Goal: Task Accomplishment & Management: Manage account settings

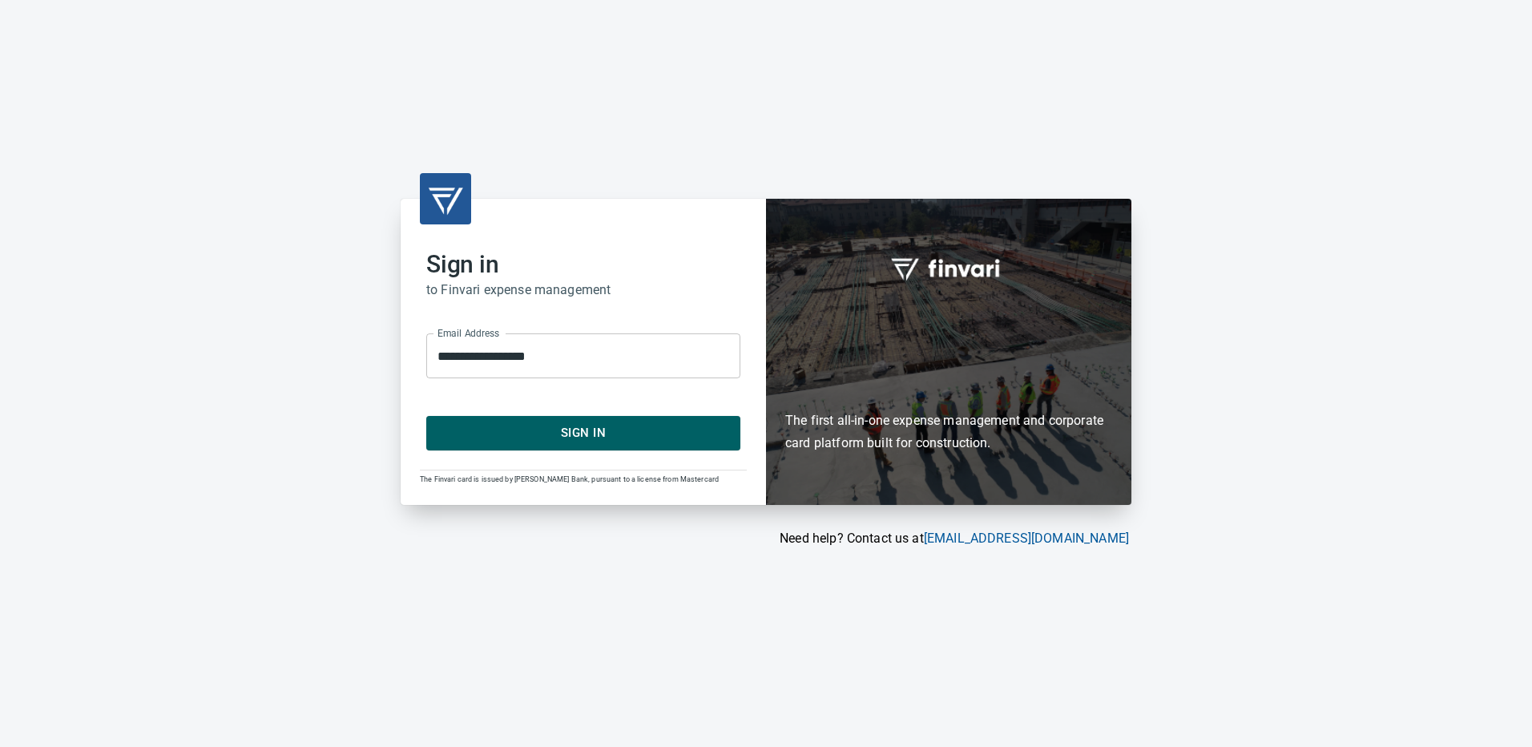
click at [587, 434] on span "Sign In" at bounding box center [583, 432] width 279 height 21
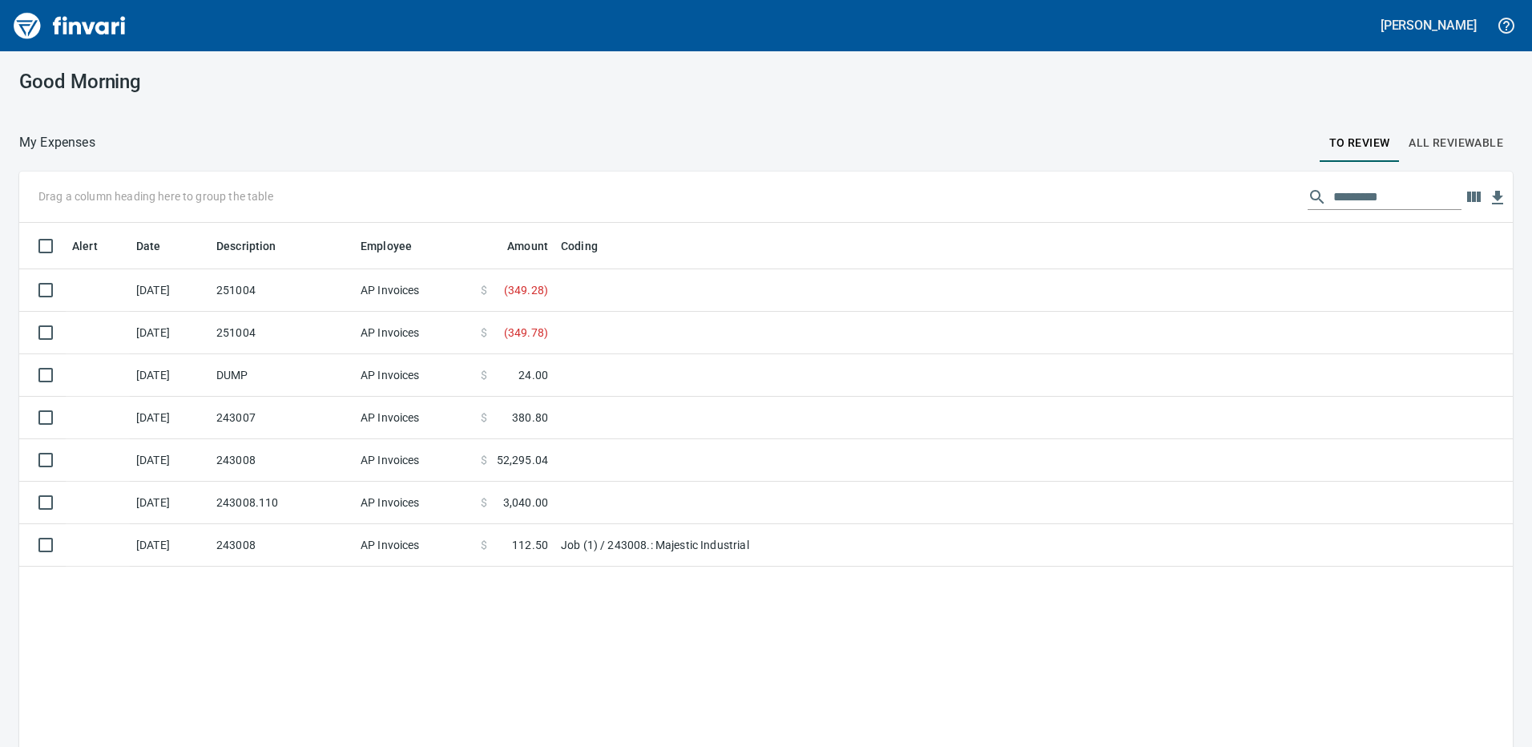
scroll to position [558, 1469]
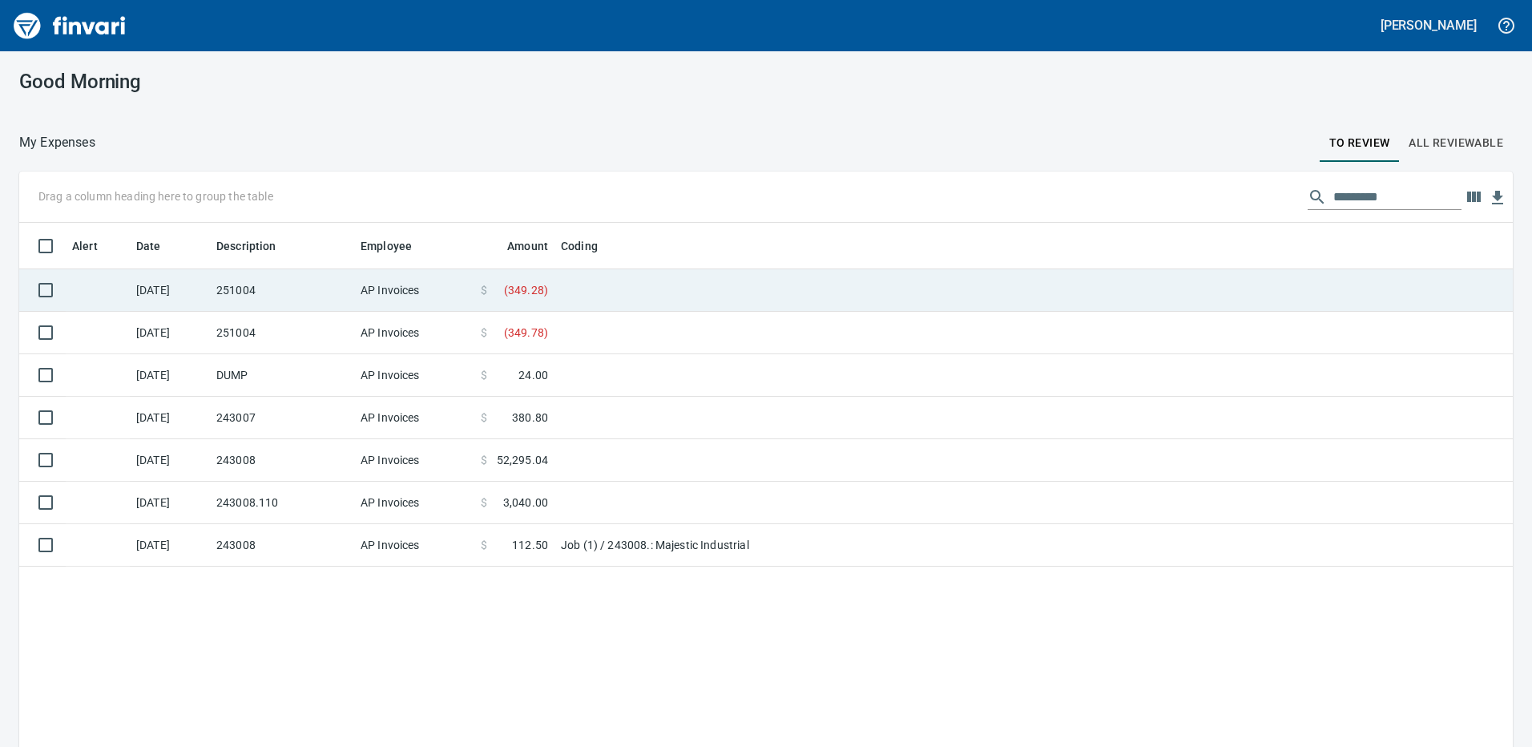
click at [268, 296] on td "251004" at bounding box center [282, 290] width 144 height 42
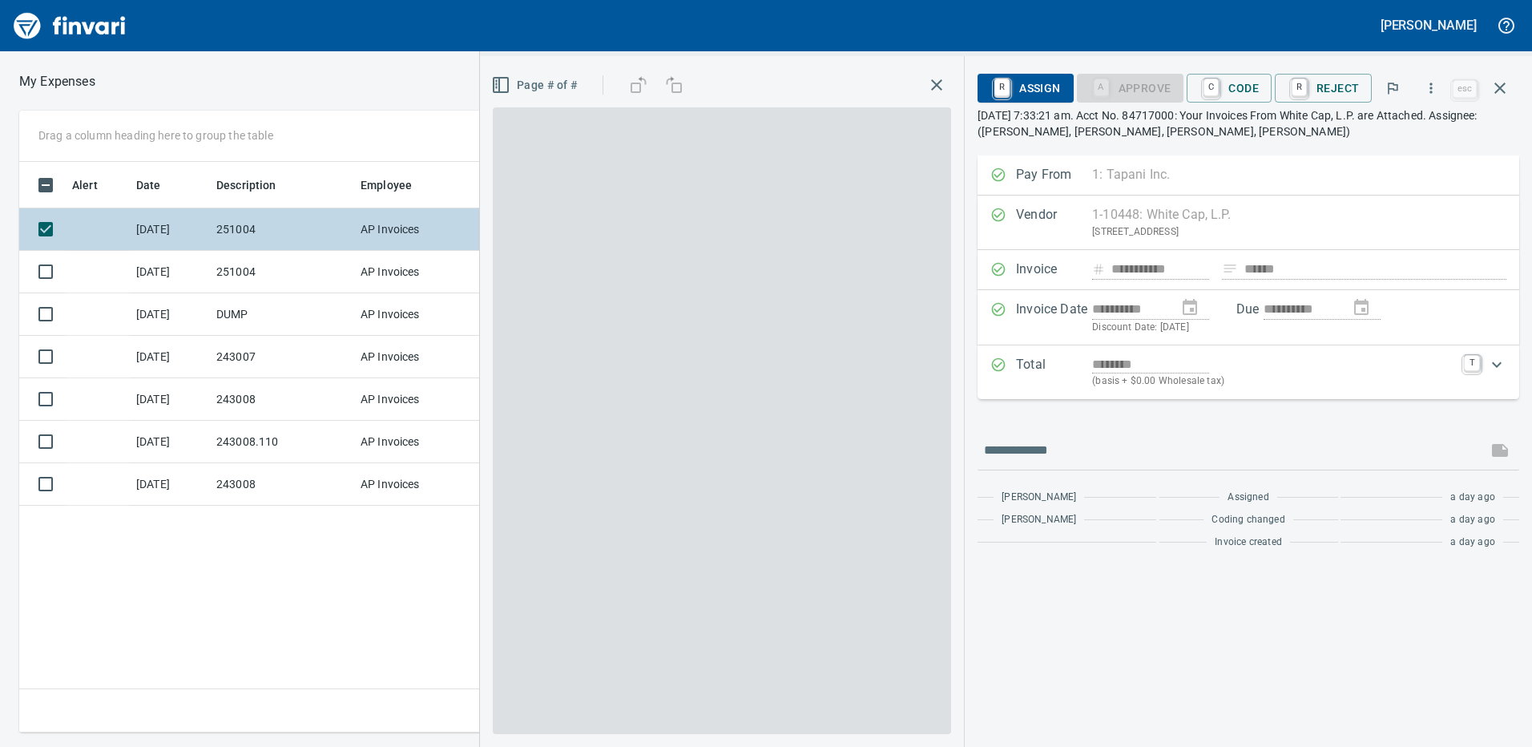
scroll to position [558, 1081]
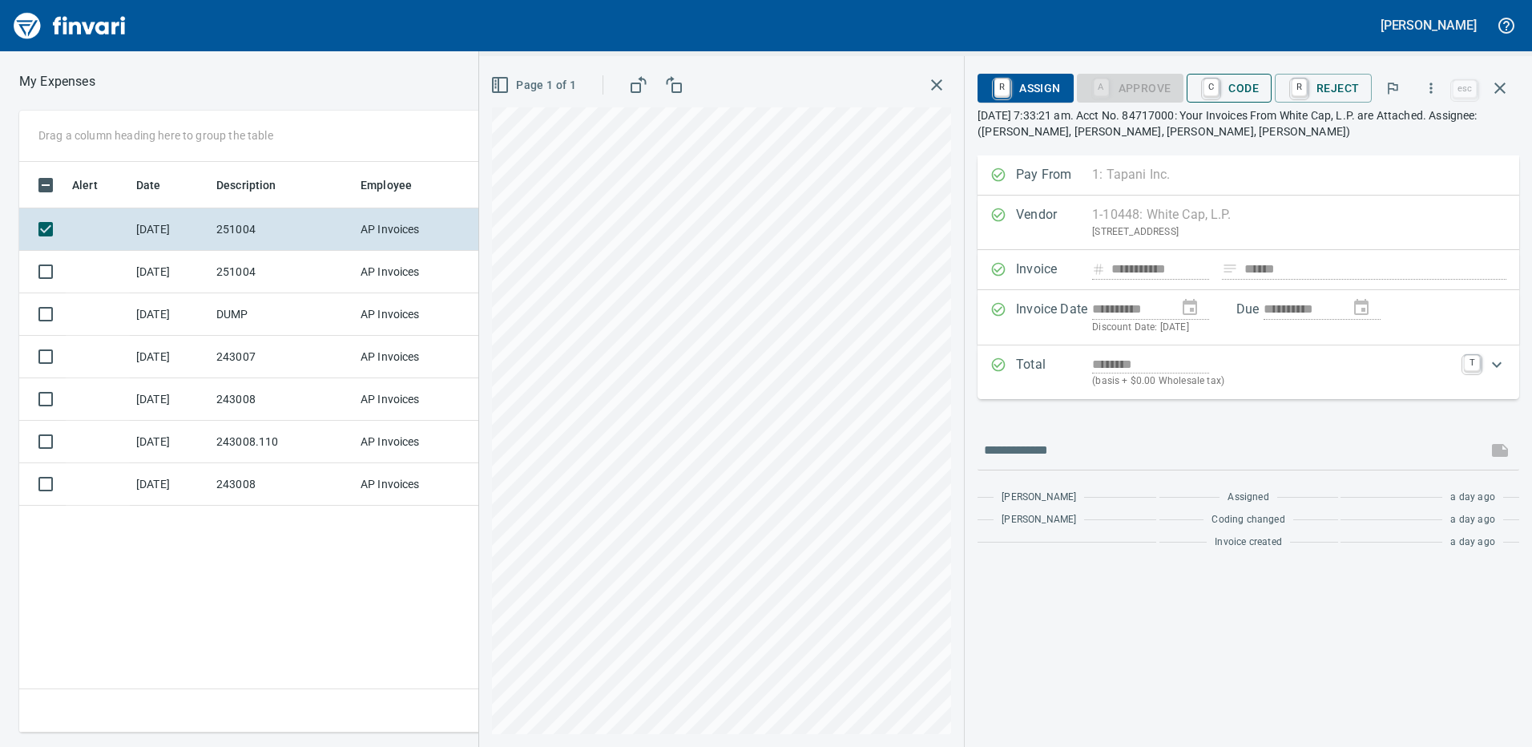
click at [1241, 87] on span "C Code" at bounding box center [1228, 87] width 59 height 27
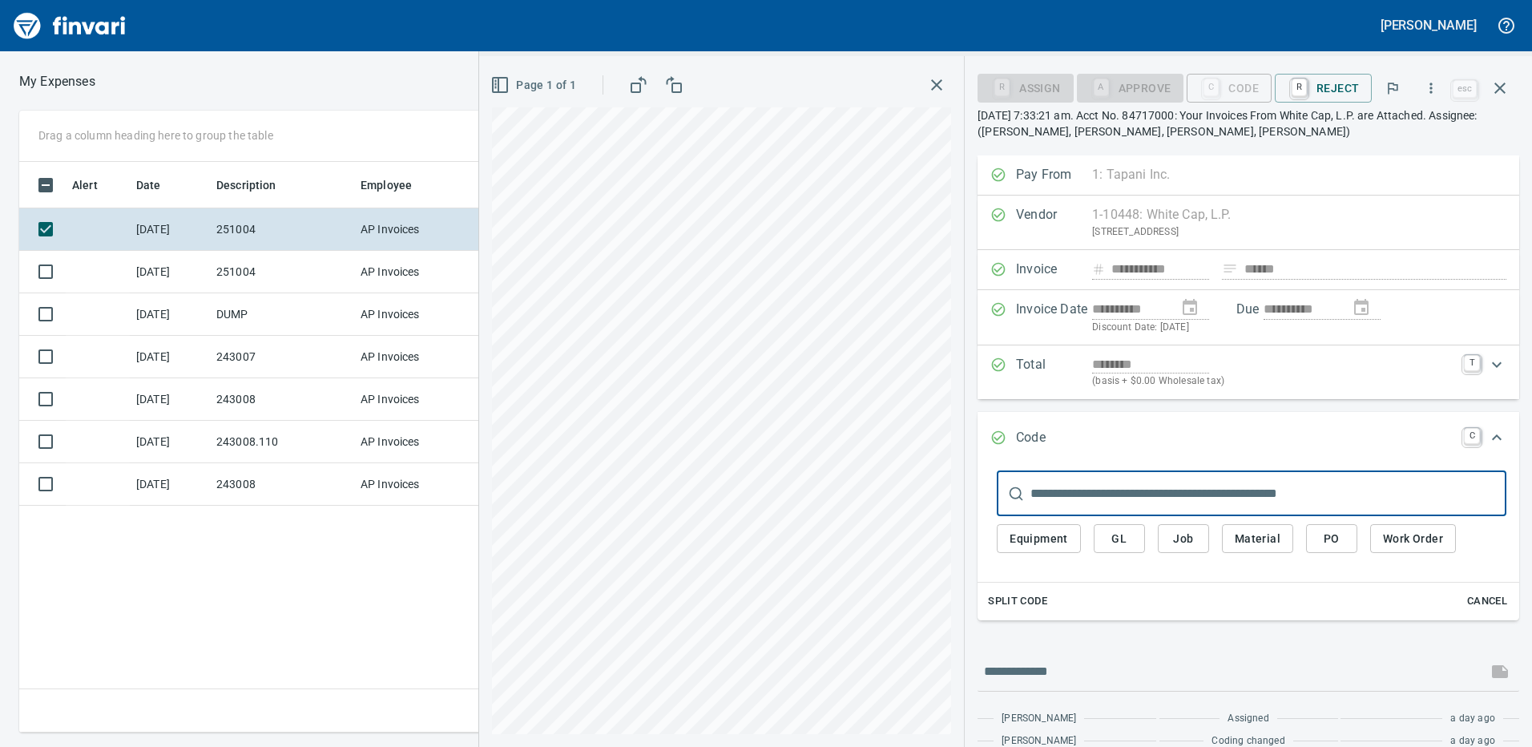
click at [1185, 537] on span "Job" at bounding box center [1183, 539] width 26 height 20
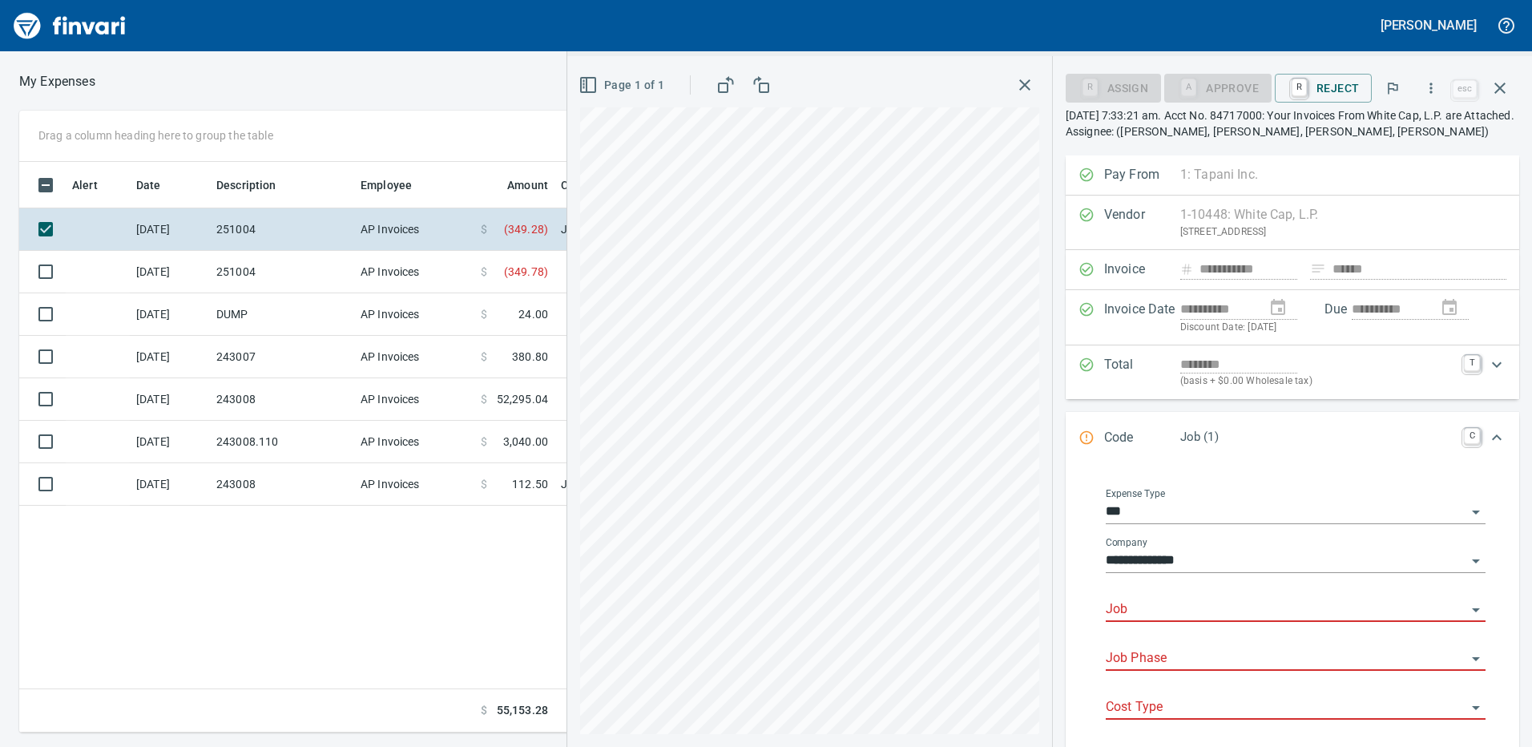
click at [1176, 607] on input "Job" at bounding box center [1285, 609] width 360 height 22
click at [1214, 648] on li "251004.: [PERSON_NAME] Residence" at bounding box center [1290, 650] width 365 height 38
type input "**********"
click at [1176, 654] on input "Job Phase" at bounding box center [1285, 658] width 360 height 22
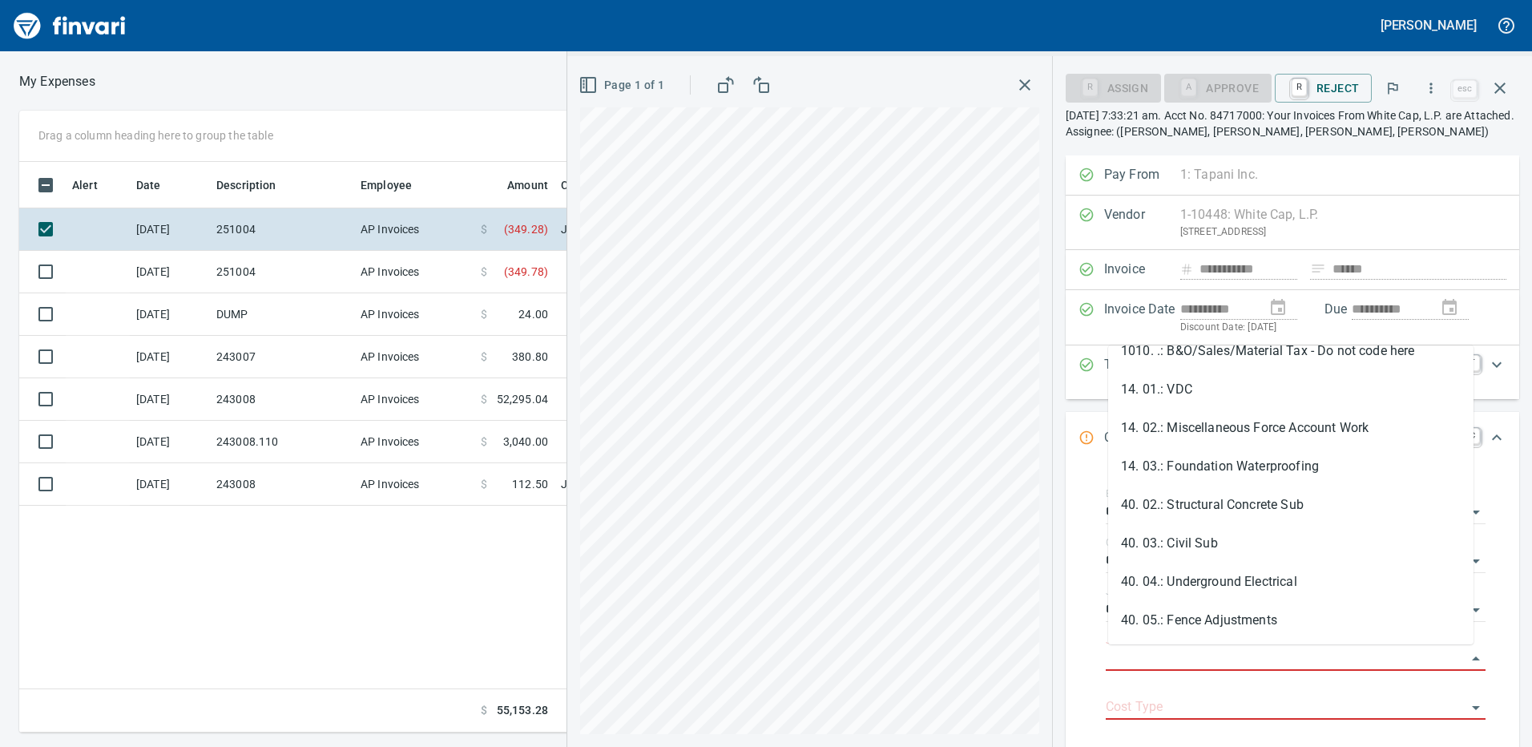
scroll to position [291, 0]
click at [1203, 472] on li "14. 03.: Foundation Waterproofing" at bounding box center [1290, 464] width 365 height 38
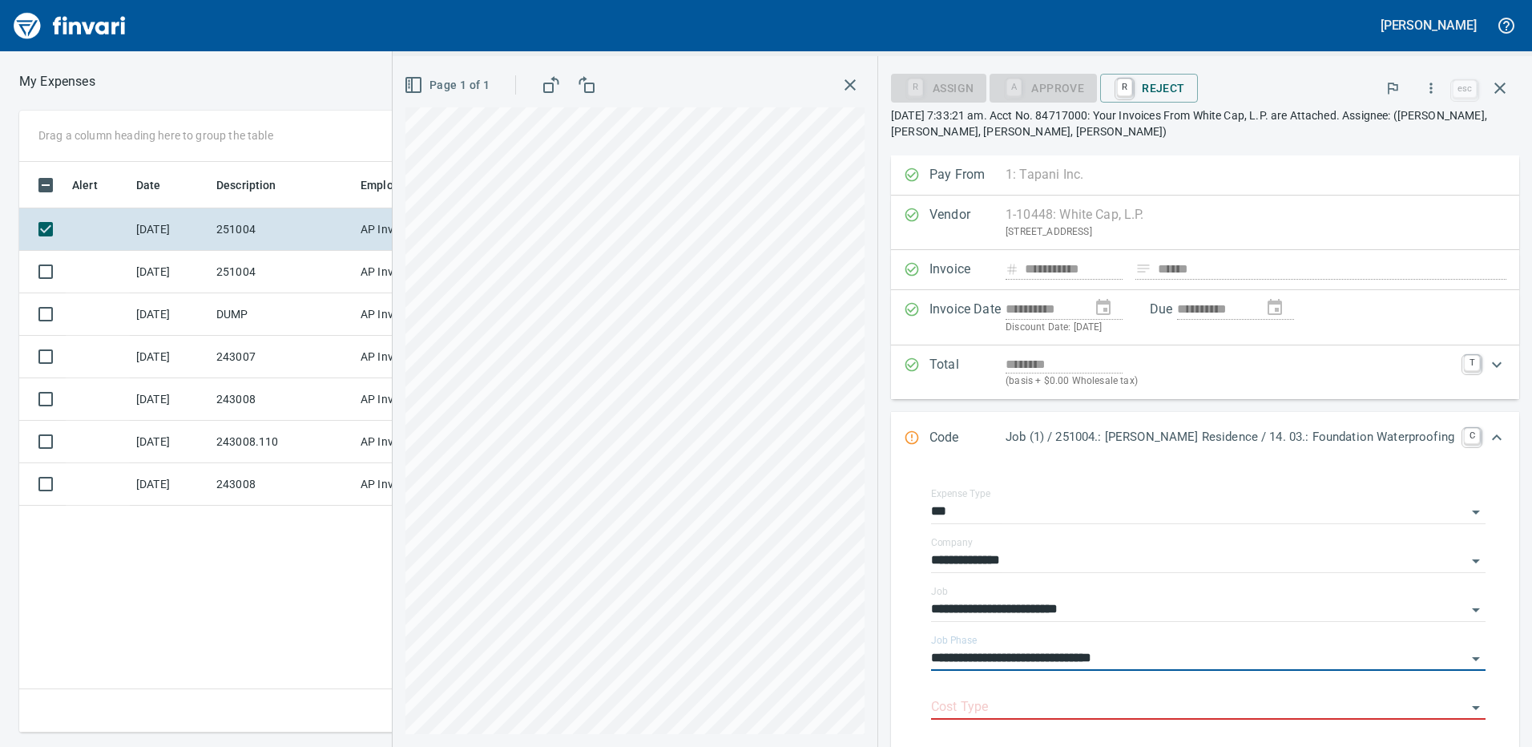
type input "**********"
click at [1051, 705] on input "Cost Type" at bounding box center [1198, 707] width 535 height 22
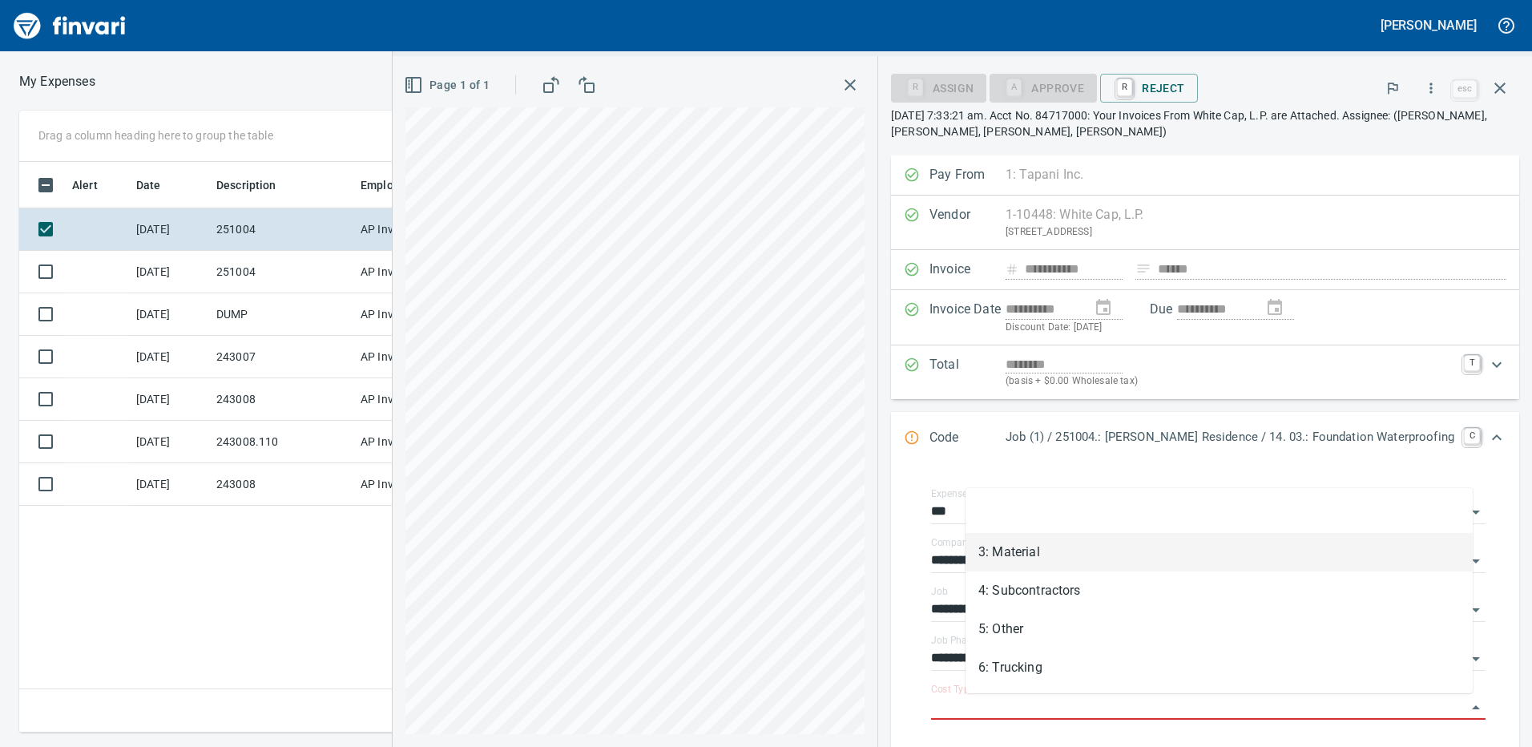
click at [1003, 546] on li "3: Material" at bounding box center [1218, 552] width 507 height 38
type input "**********"
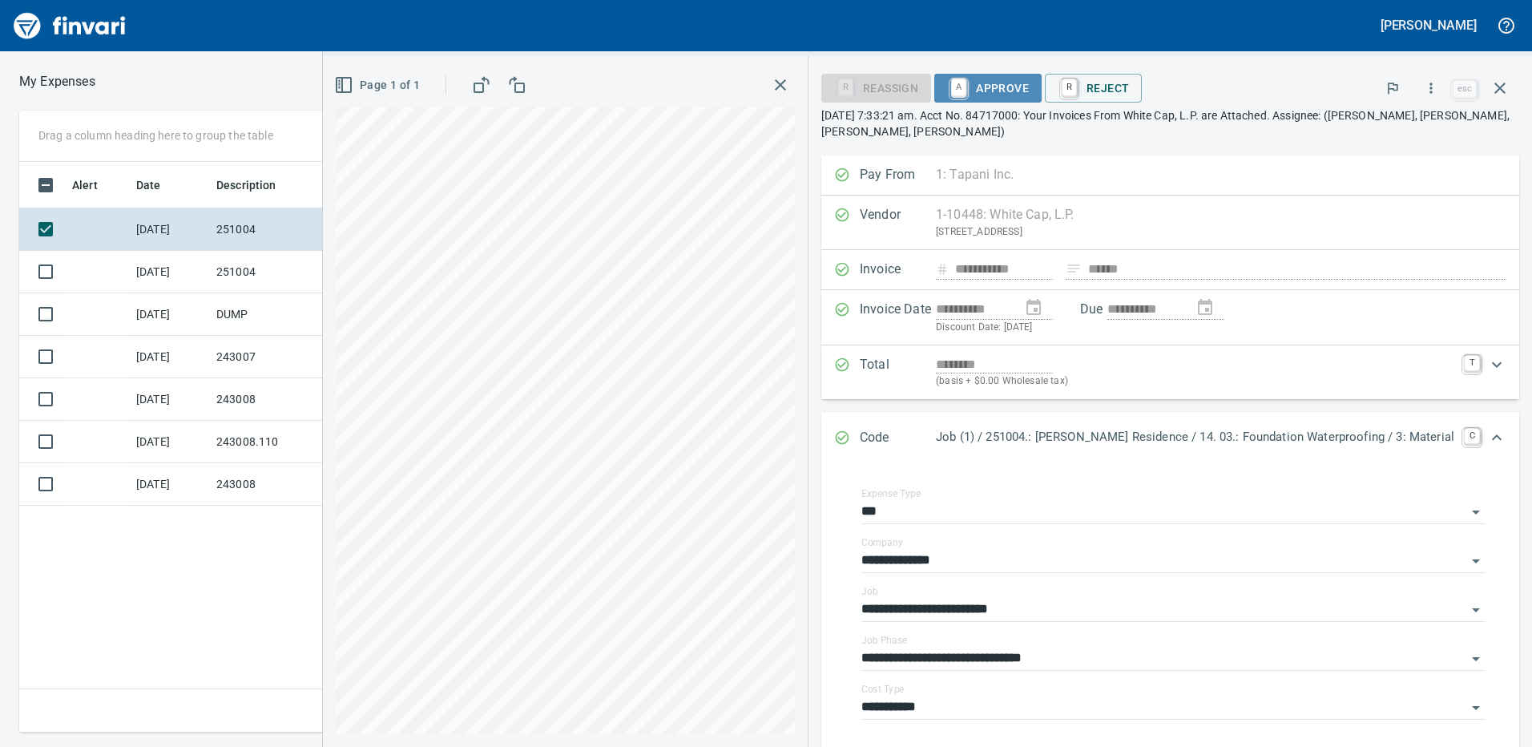
click at [1020, 80] on span "A Approve" at bounding box center [988, 87] width 82 height 27
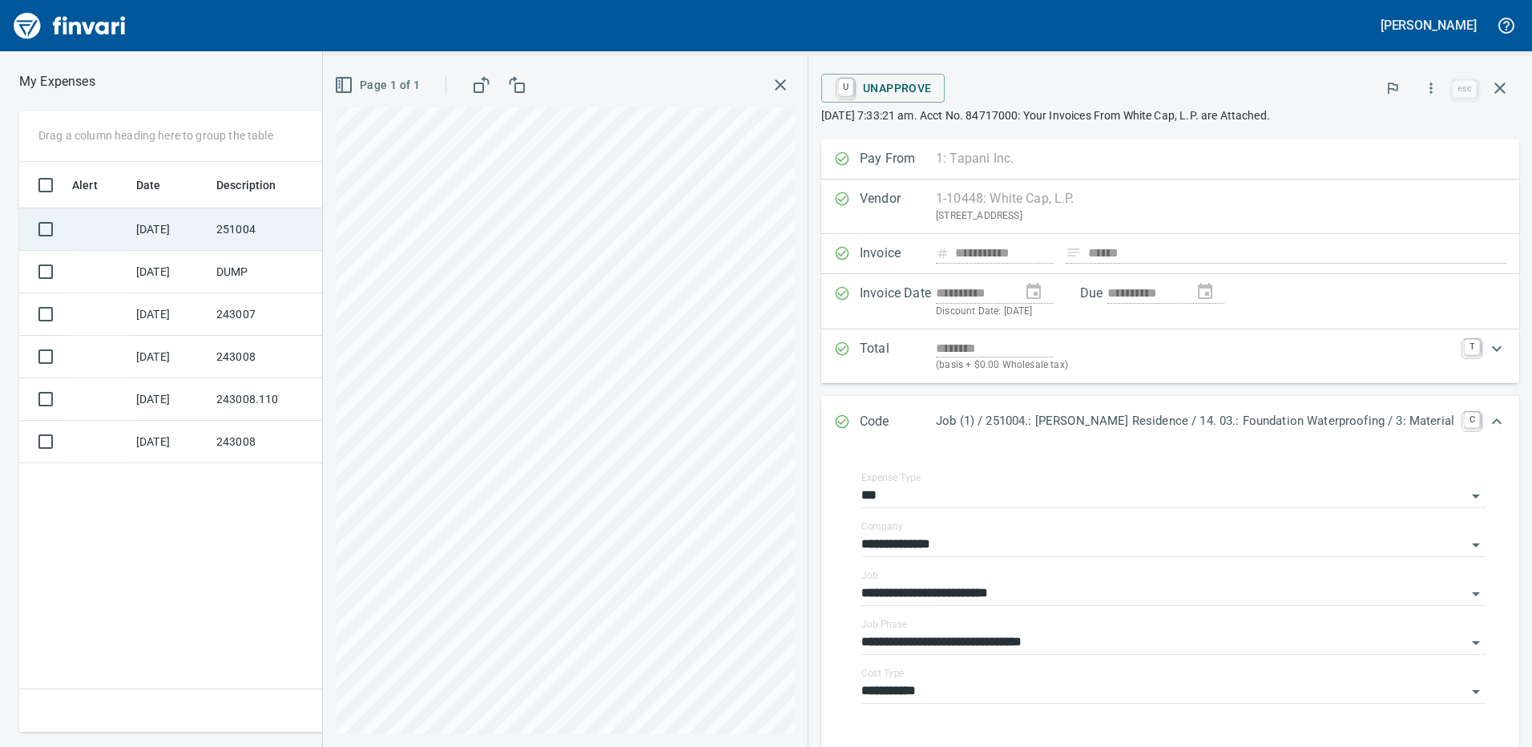
click at [239, 228] on td "251004" at bounding box center [282, 229] width 144 height 42
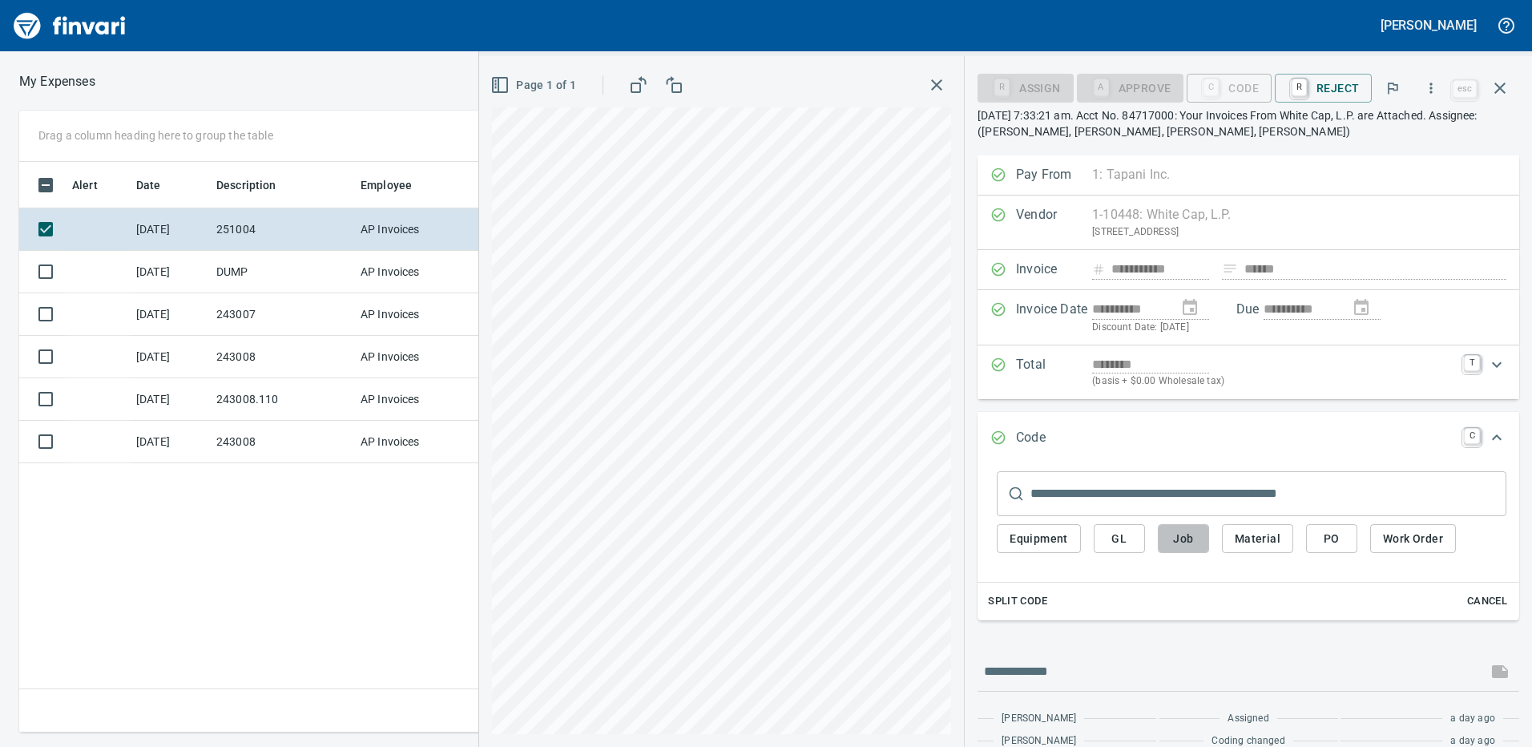
click at [1182, 538] on span "Job" at bounding box center [1183, 539] width 26 height 20
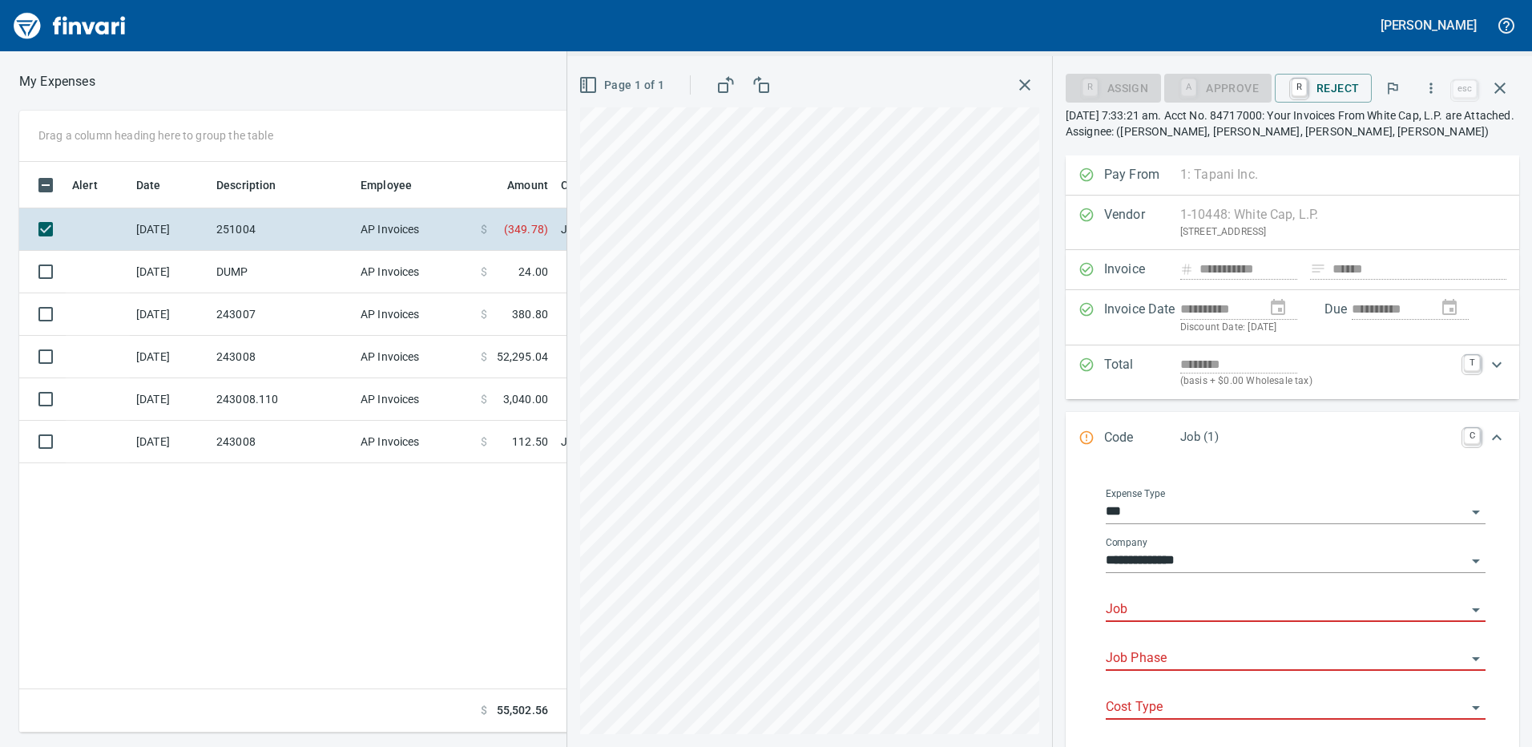
click at [1147, 610] on input "Job" at bounding box center [1285, 609] width 360 height 22
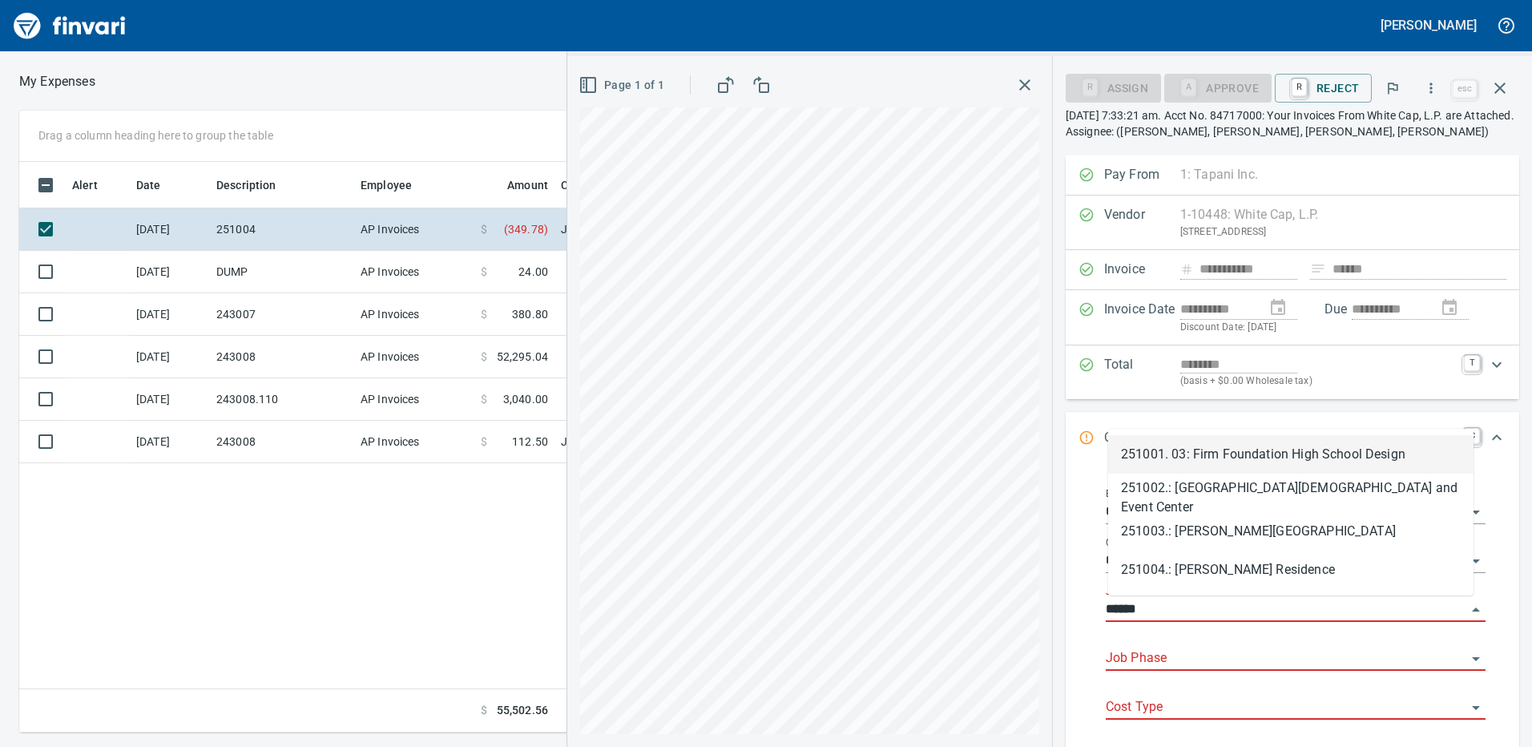
scroll to position [558, 1081]
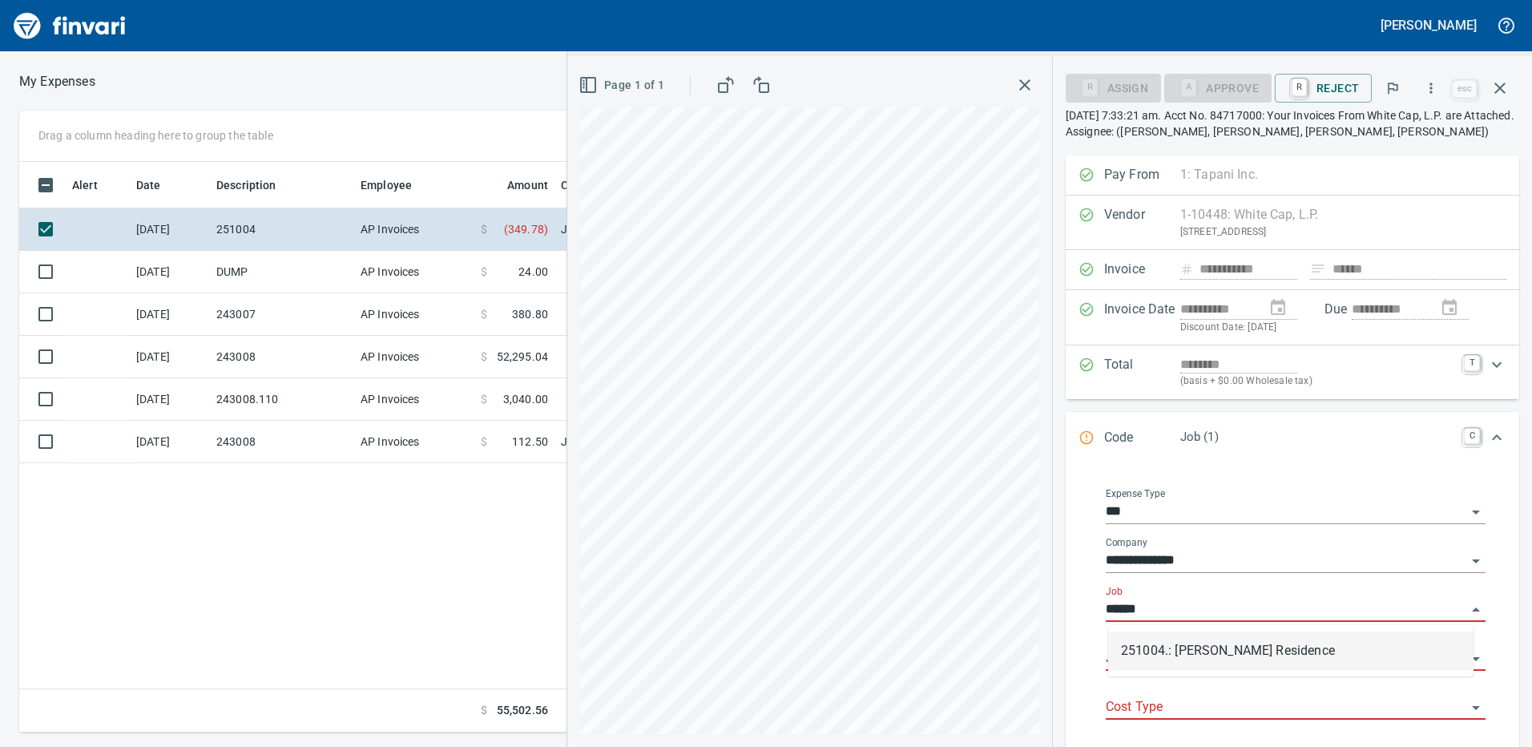
click at [1155, 650] on li "251004.: [PERSON_NAME] Residence" at bounding box center [1290, 650] width 365 height 38
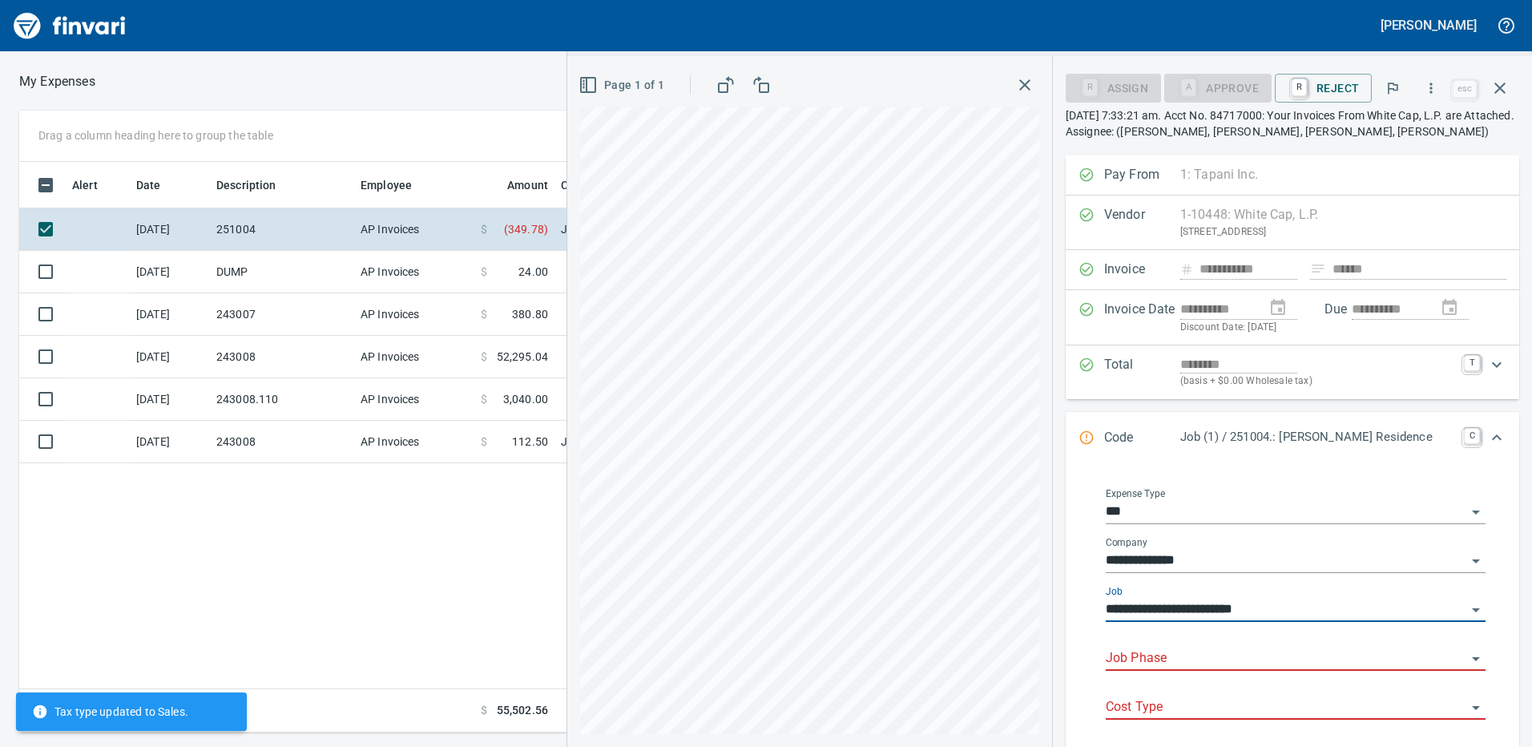
type input "**********"
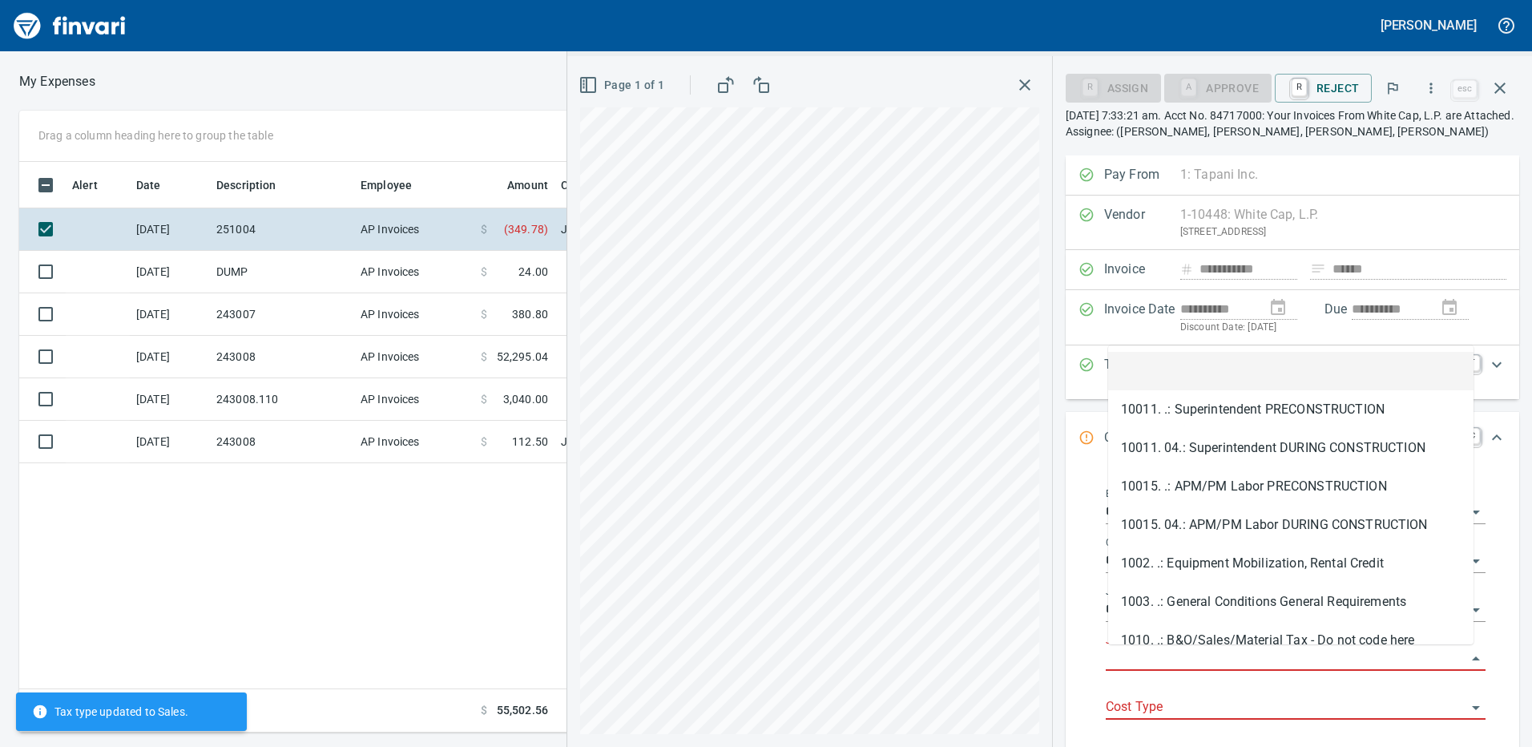
click at [1163, 651] on input "Job Phase" at bounding box center [1285, 658] width 360 height 22
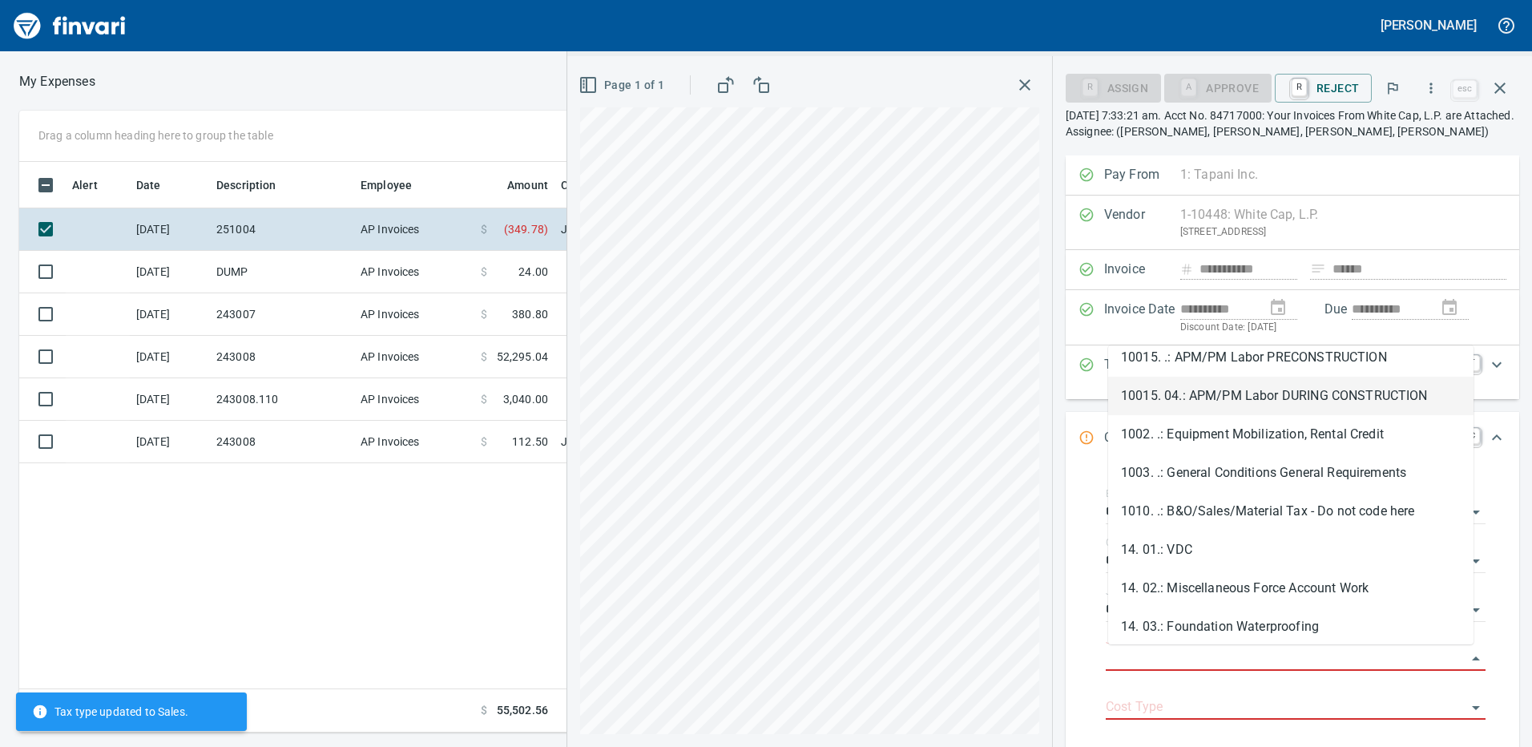
scroll to position [291, 0]
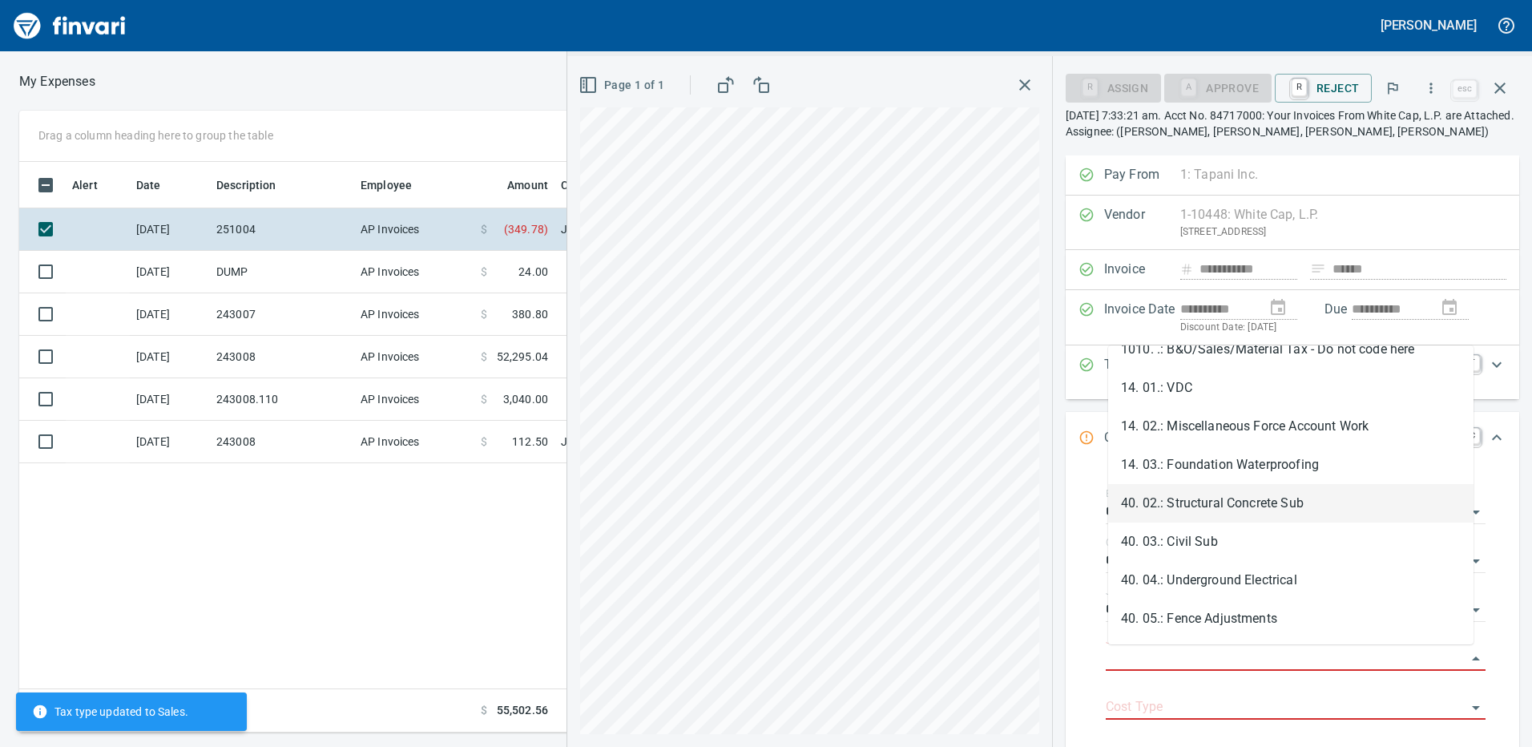
click at [1182, 469] on li "14. 03.: Foundation Waterproofing" at bounding box center [1290, 464] width 365 height 38
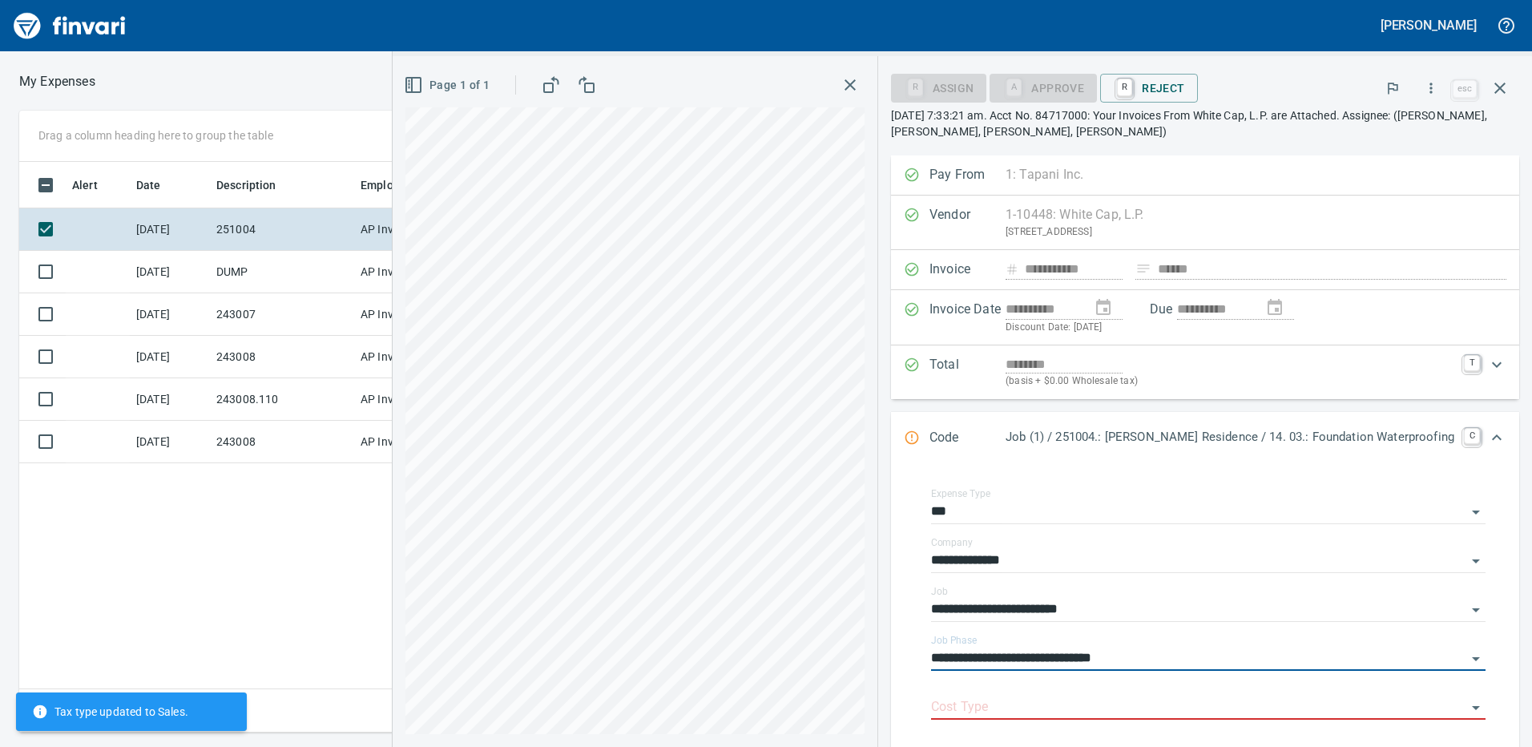
type input "**********"
click at [1036, 702] on input "Cost Type" at bounding box center [1198, 707] width 535 height 22
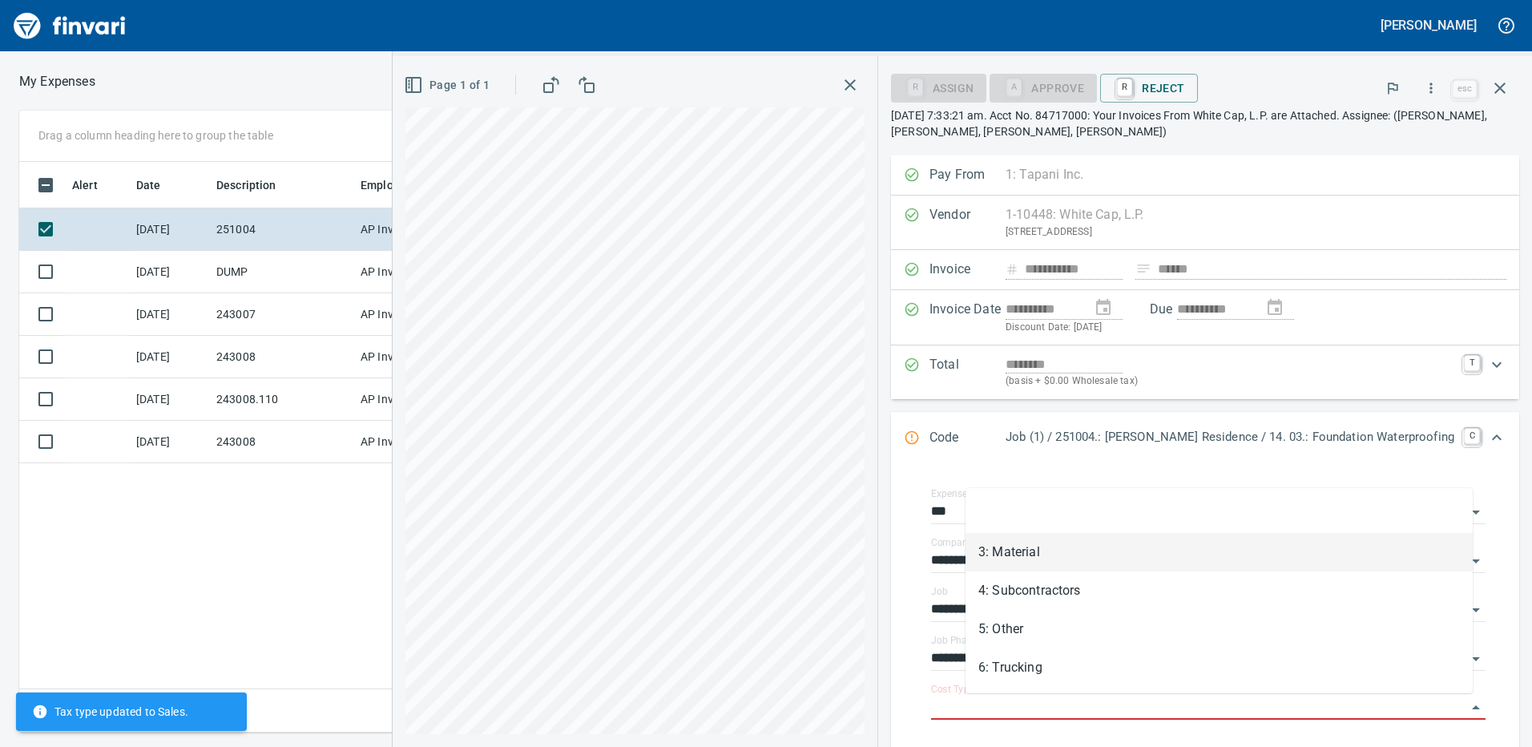
click at [1016, 554] on li "3: Material" at bounding box center [1218, 552] width 507 height 38
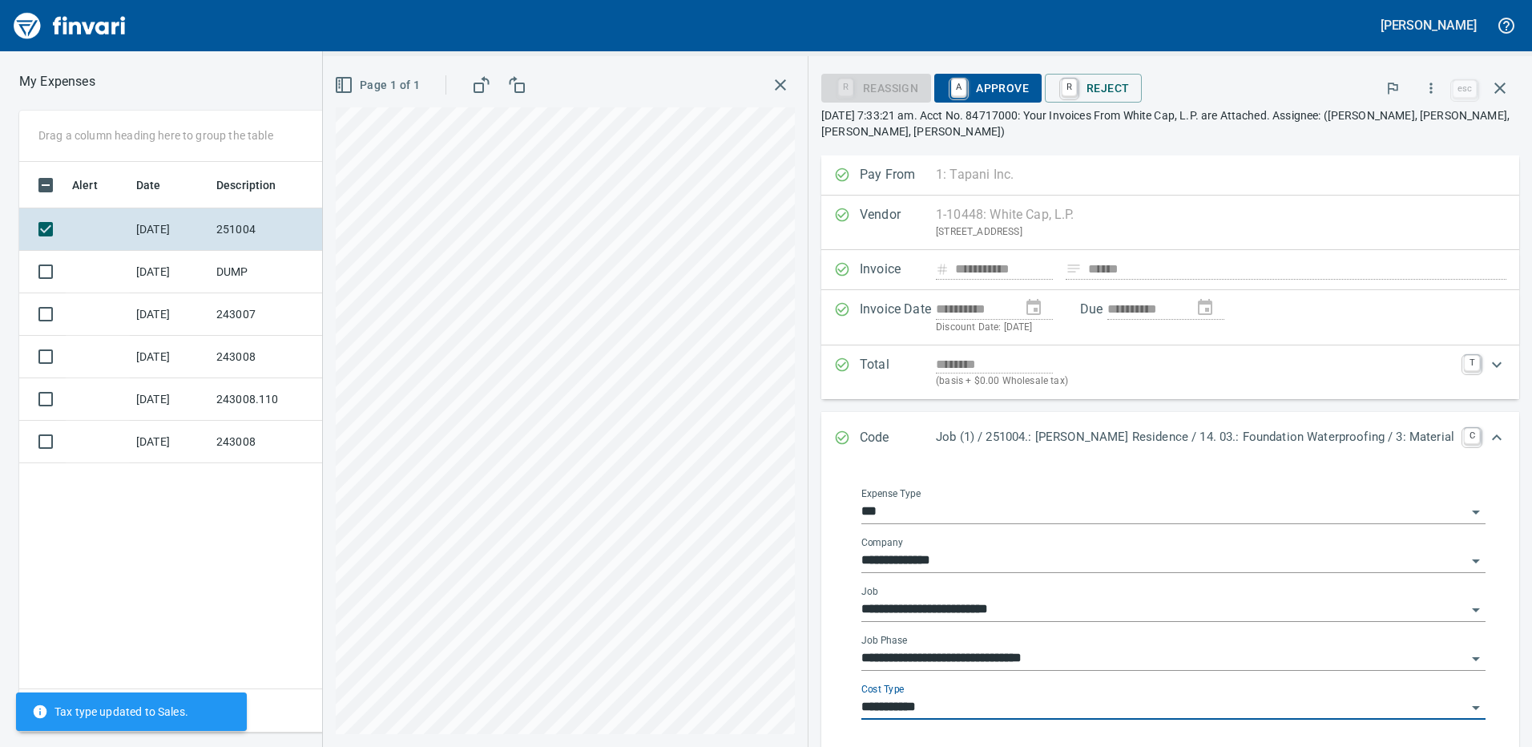
type input "**********"
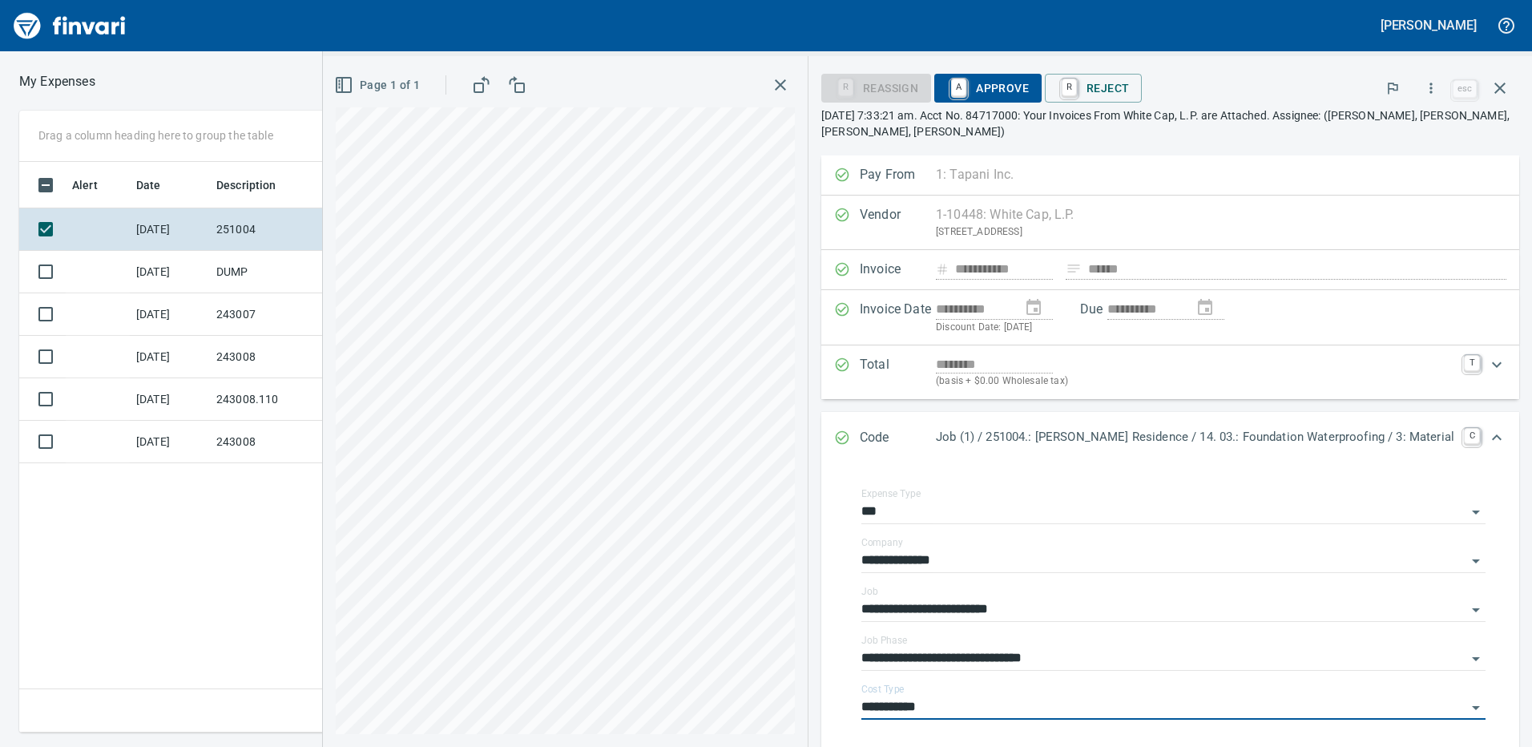
click at [1022, 89] on span "A Approve" at bounding box center [988, 87] width 82 height 27
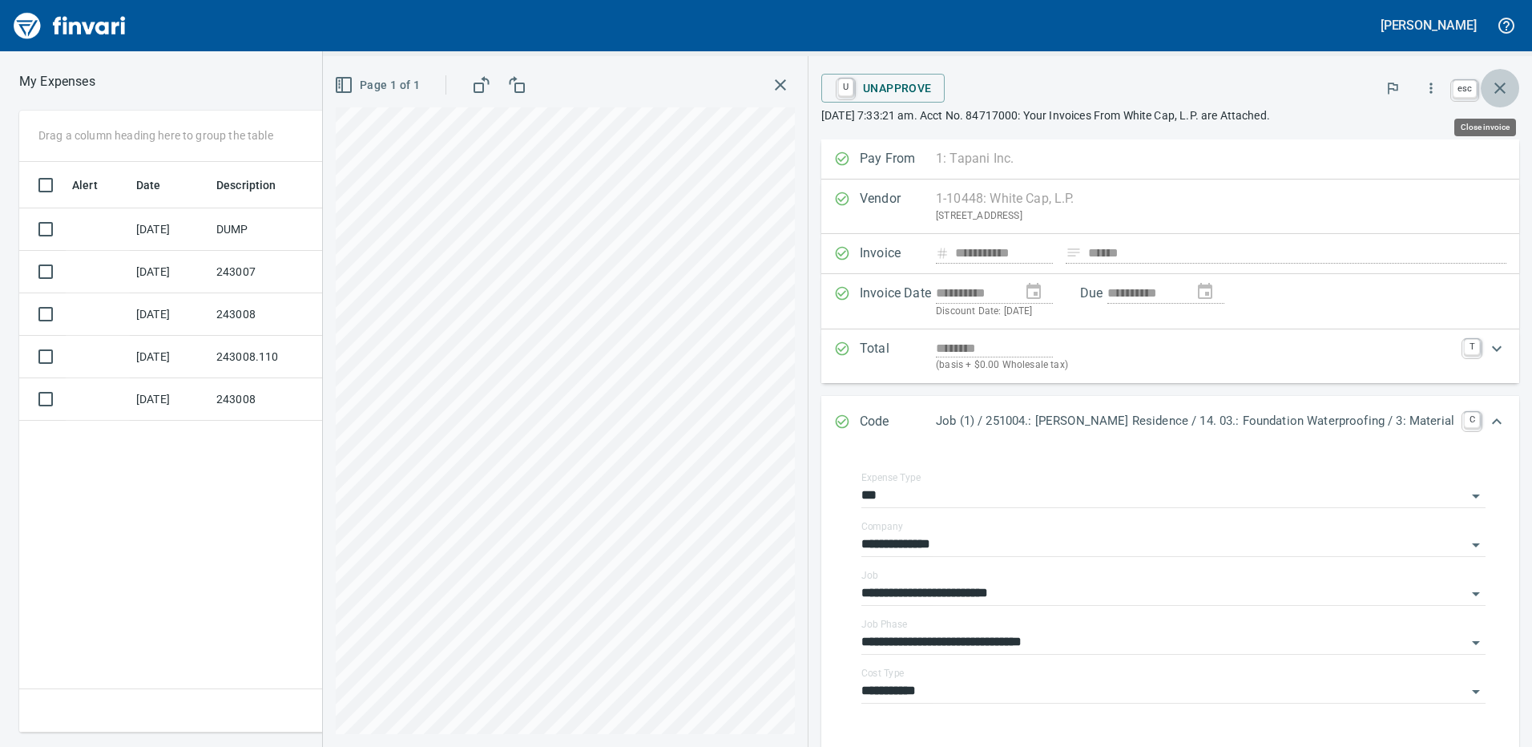
click at [1501, 89] on icon "button" at bounding box center [1499, 88] width 11 height 11
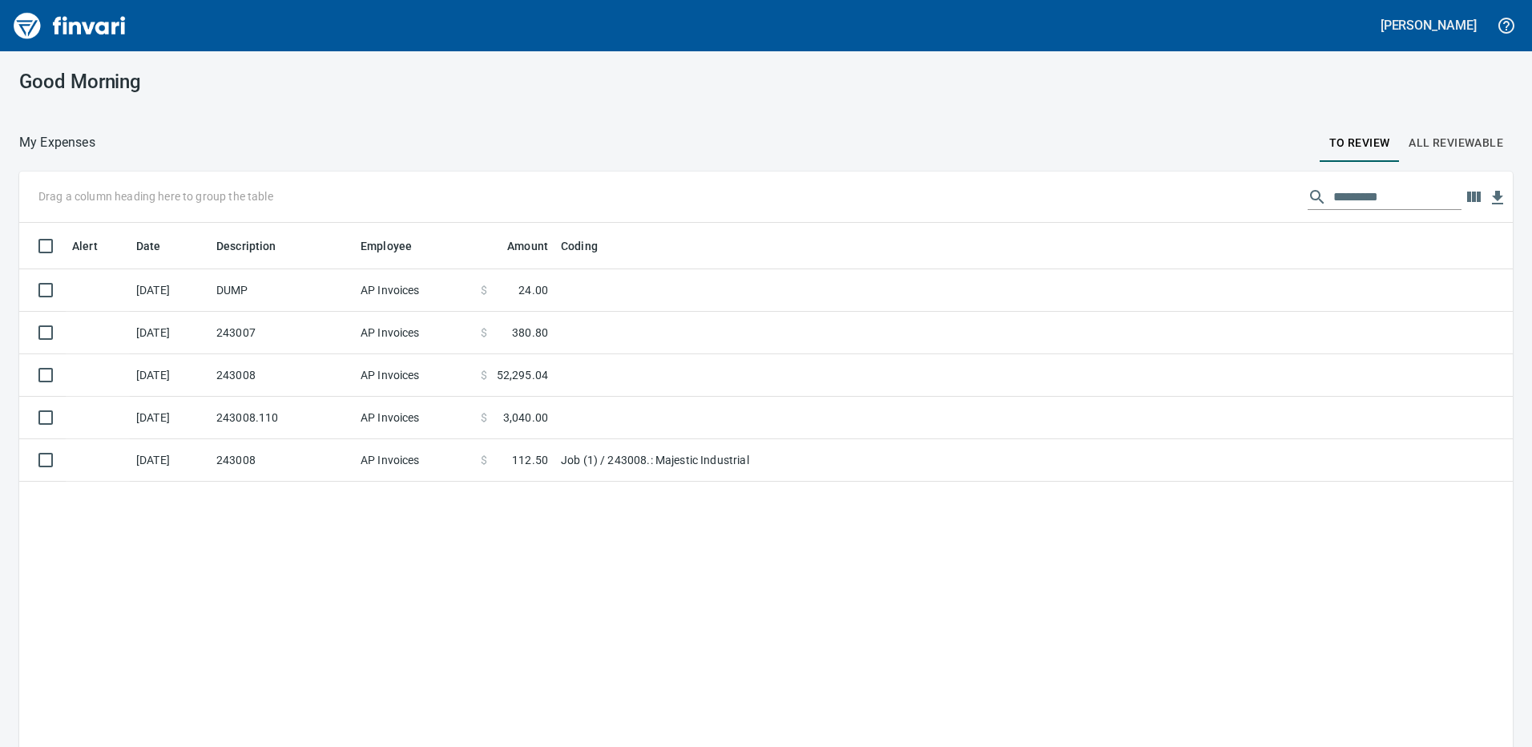
scroll to position [558, 1467]
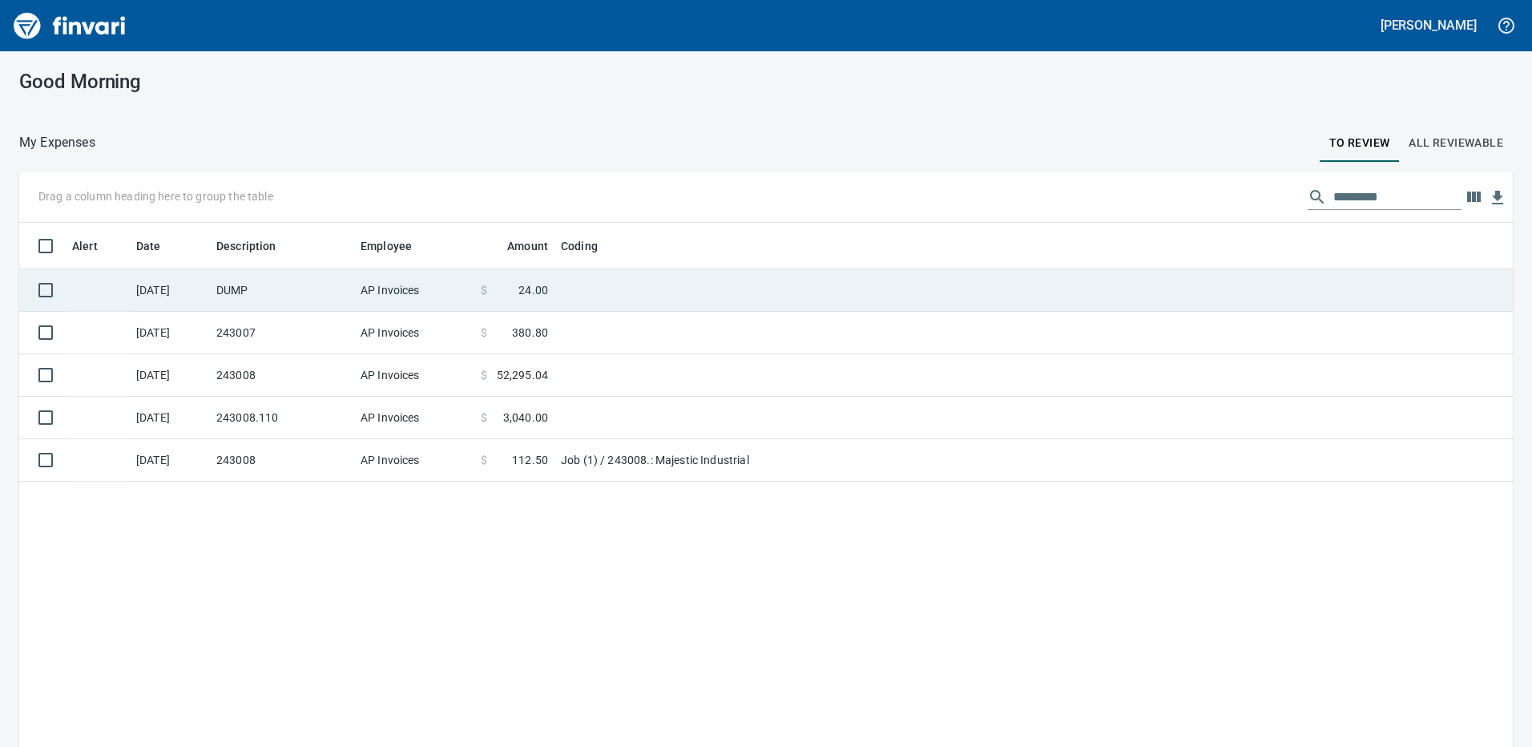
click at [301, 288] on td "DUMP" at bounding box center [282, 290] width 144 height 42
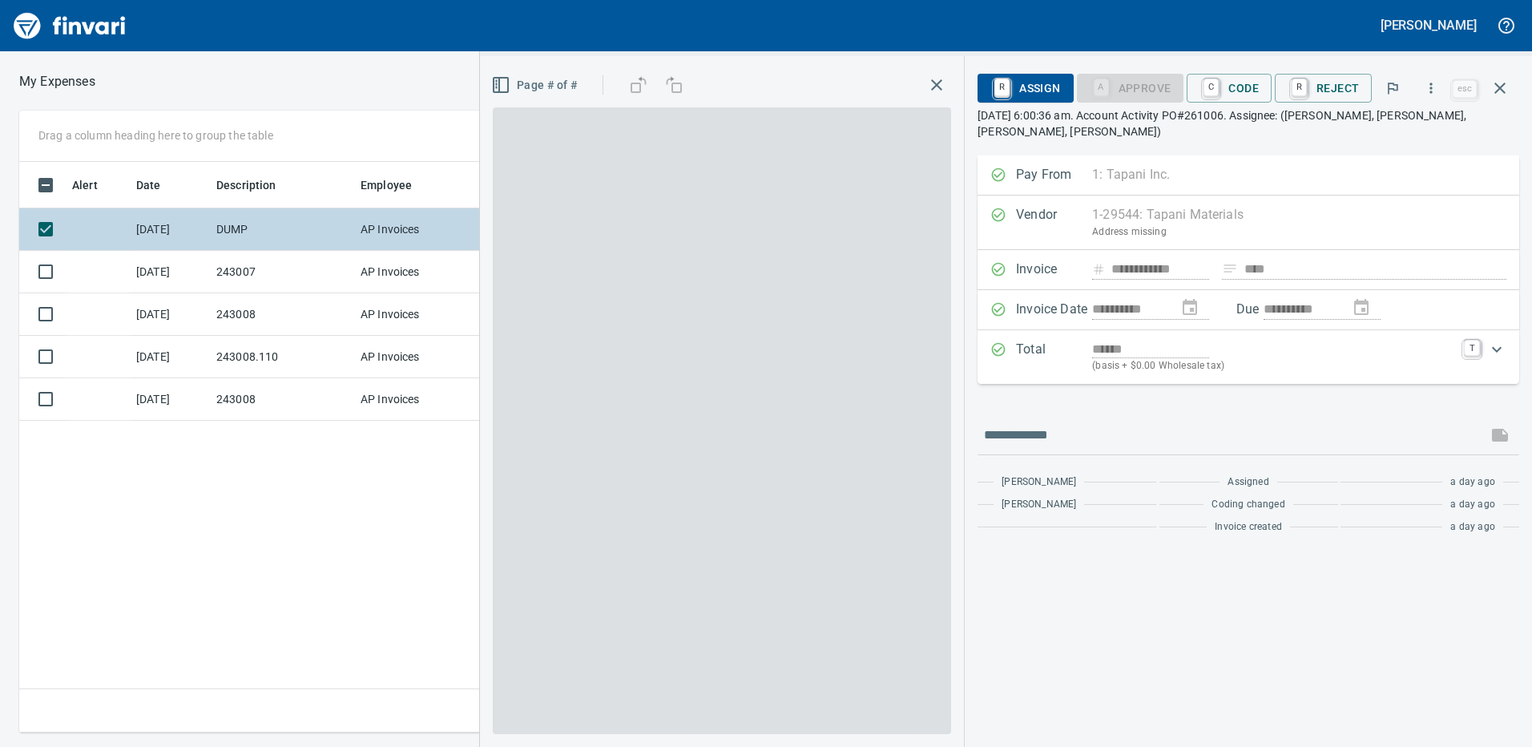
scroll to position [558, 1081]
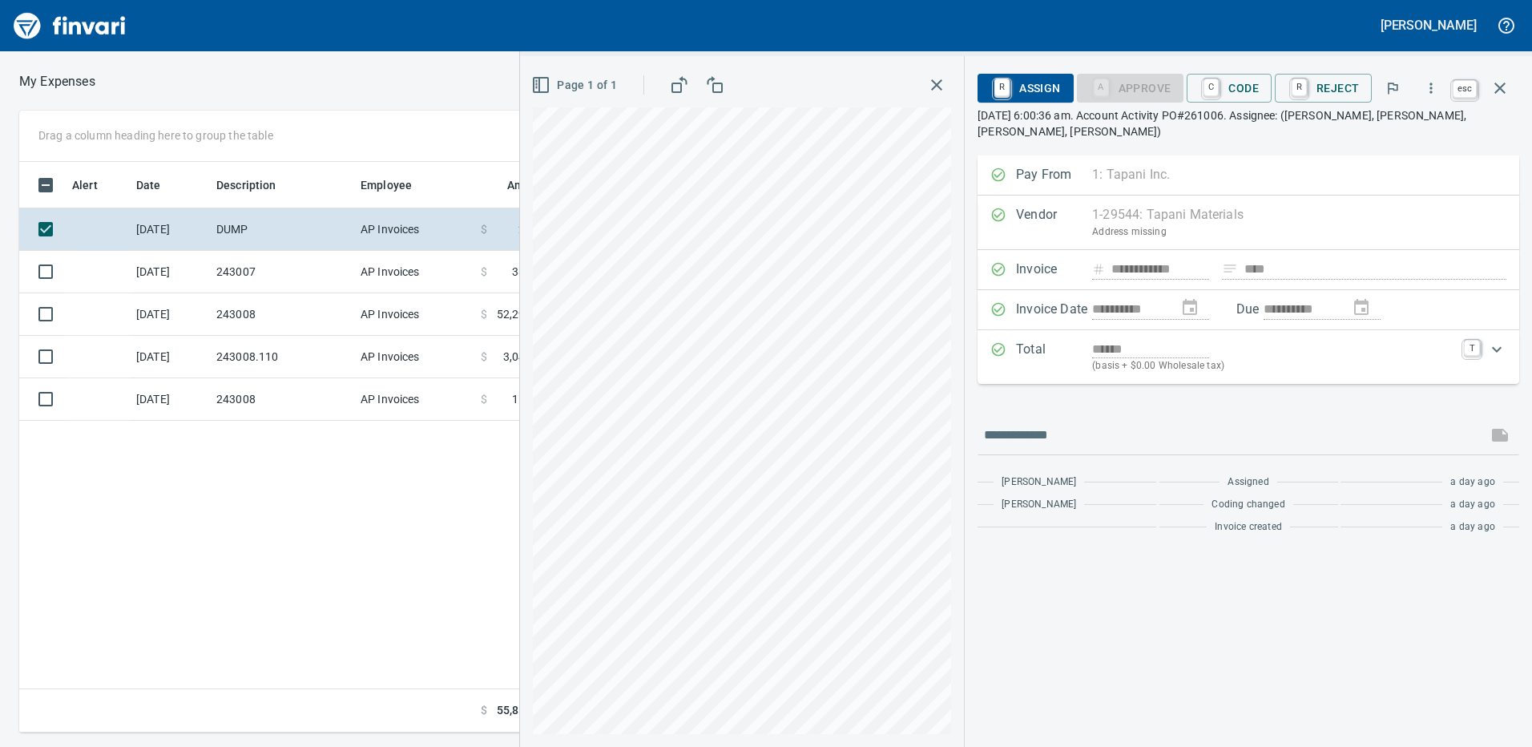
click at [1503, 83] on icon "button" at bounding box center [1499, 87] width 19 height 19
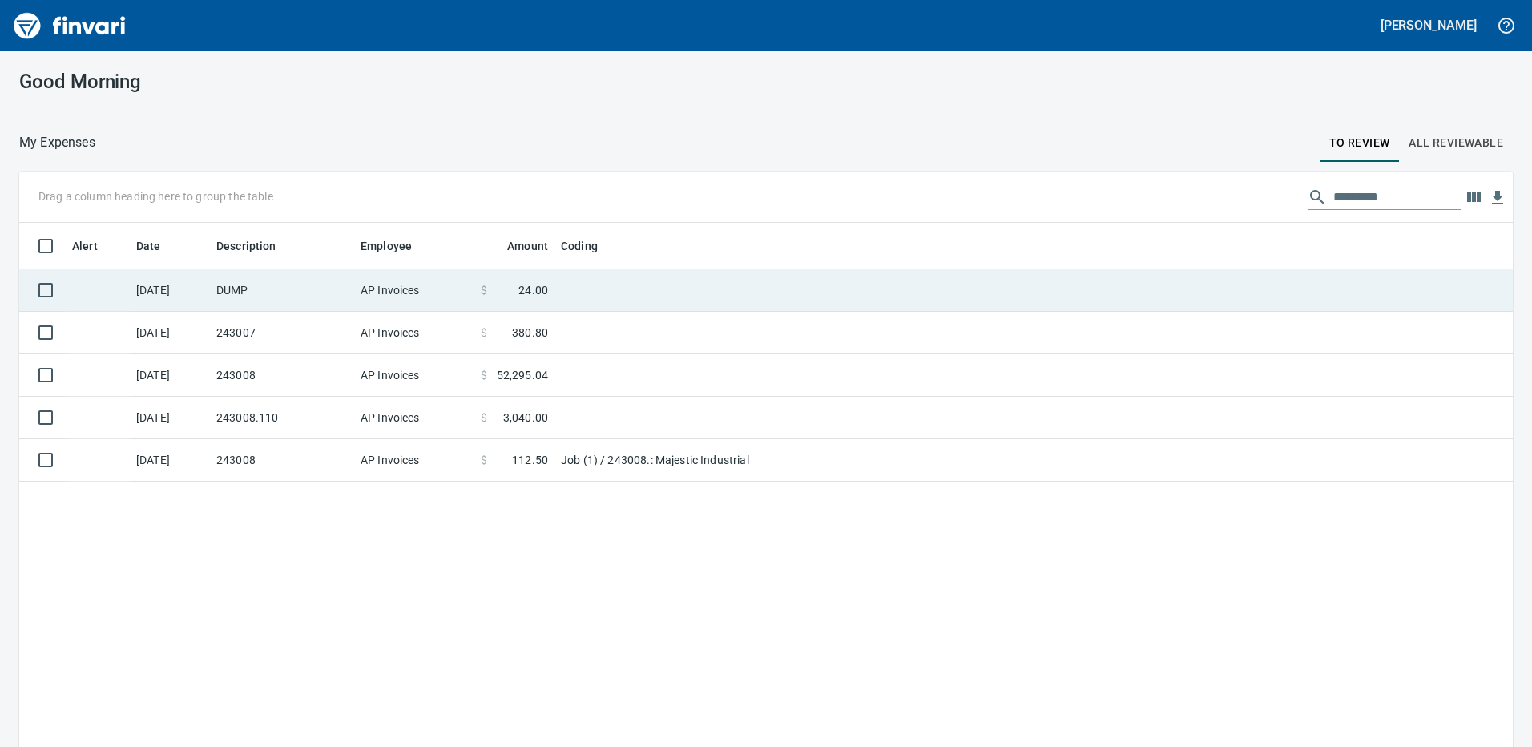
scroll to position [558, 1469]
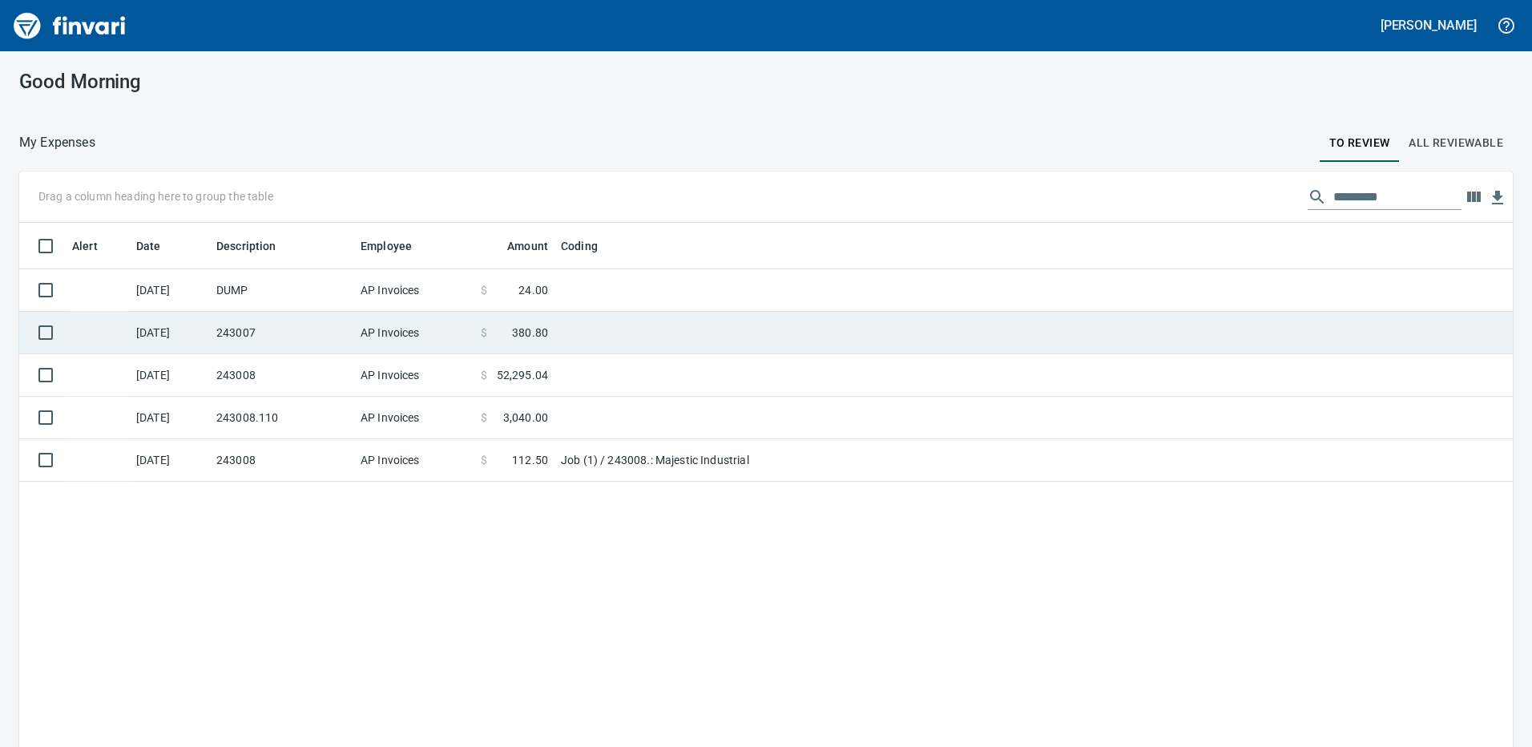
click at [451, 326] on td "AP Invoices" at bounding box center [414, 333] width 120 height 42
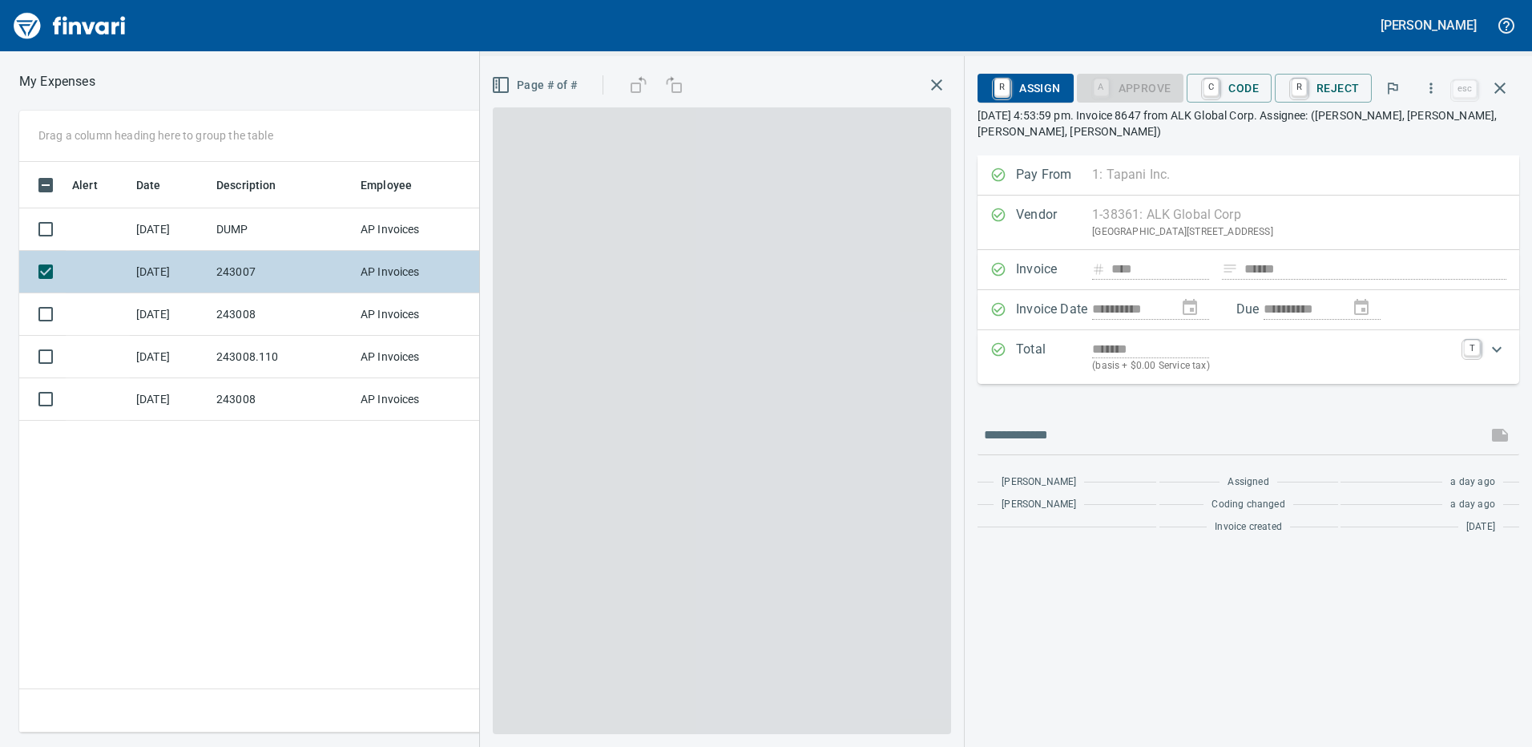
scroll to position [558, 1081]
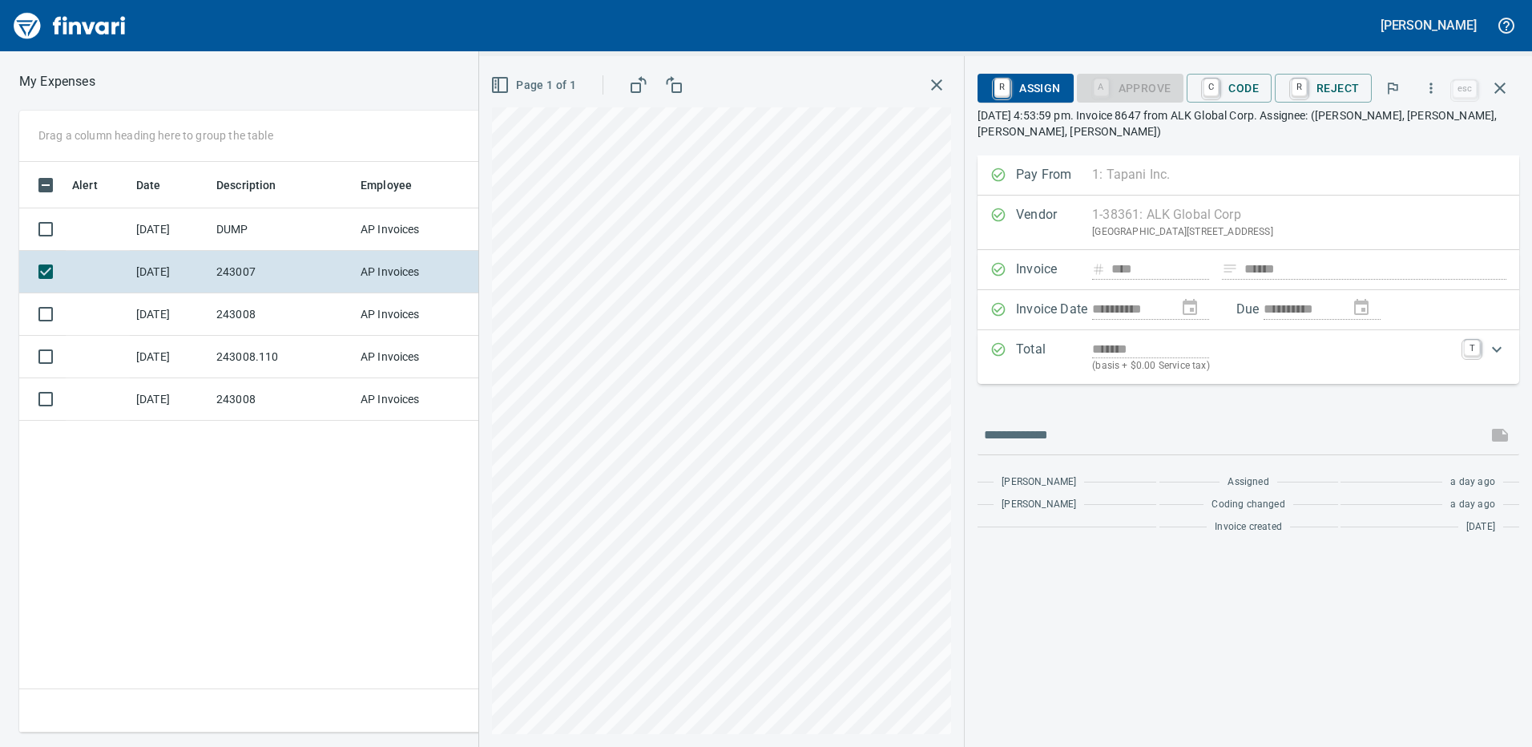
click at [1242, 122] on p "[DATE] 4:53:59 pm. Invoice 8647 from ALK Global Corp. Assignee: ([PERSON_NAME],…" at bounding box center [1247, 123] width 541 height 32
click at [1242, 95] on span "C Code" at bounding box center [1228, 87] width 59 height 27
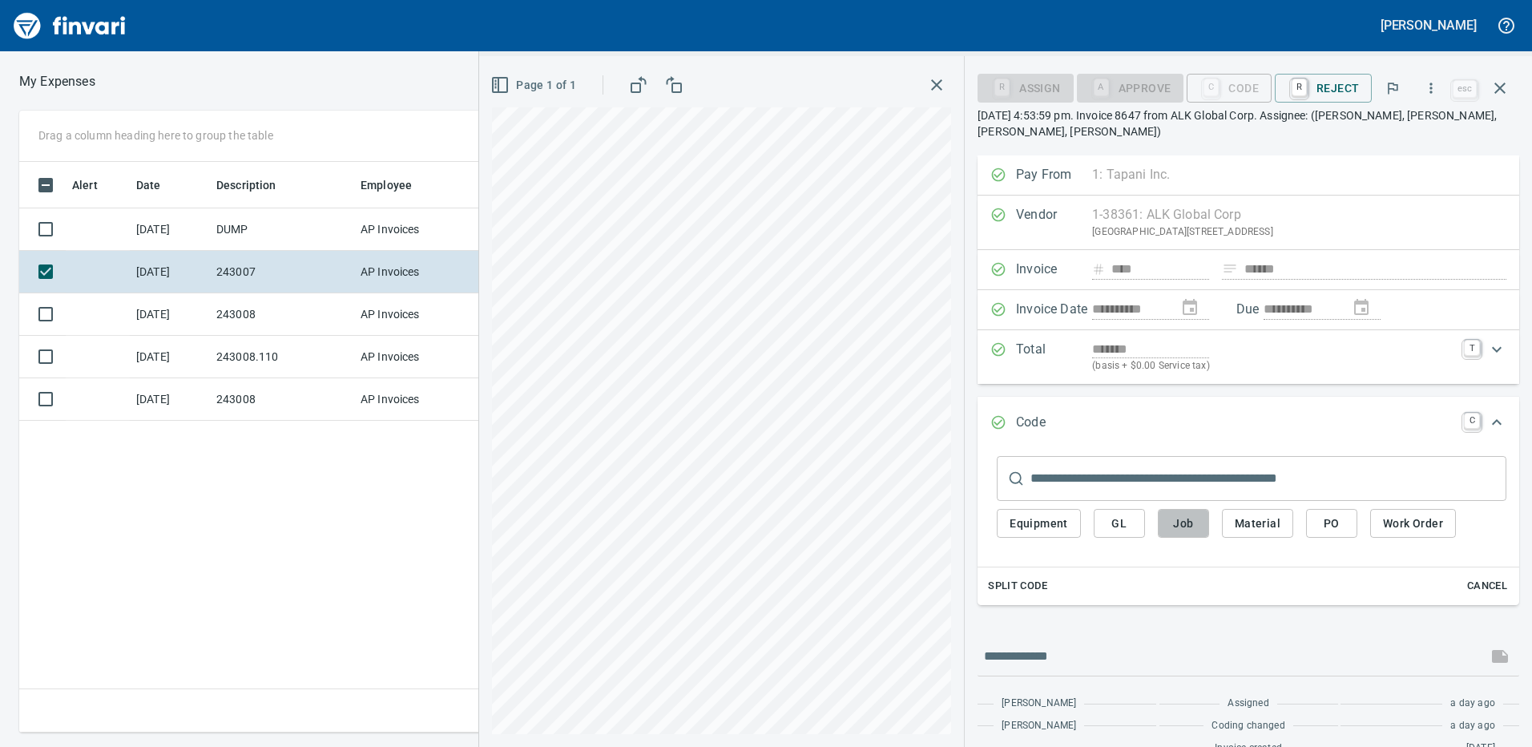
click at [1165, 525] on button "Job" at bounding box center [1182, 524] width 51 height 30
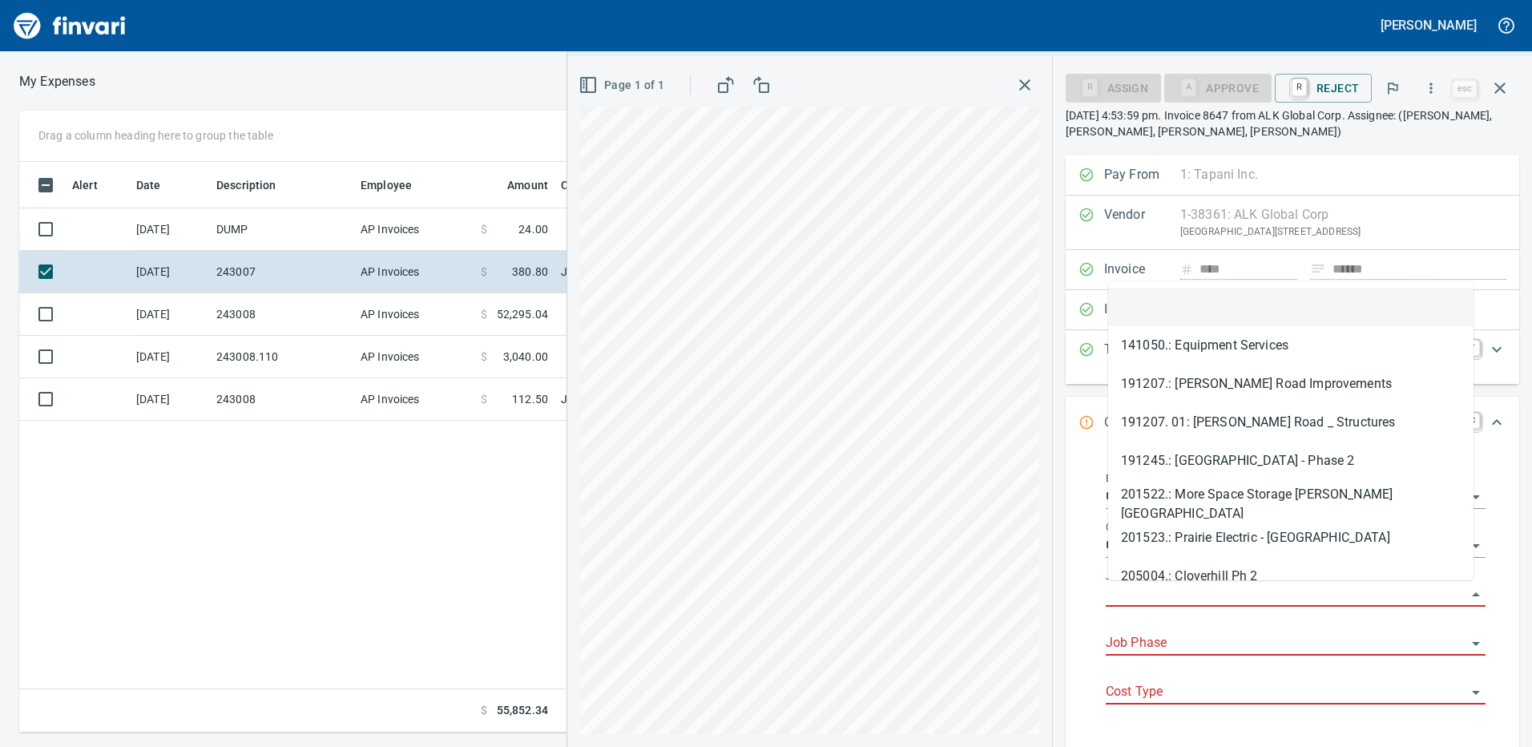
click at [1143, 590] on input "Job" at bounding box center [1285, 594] width 360 height 22
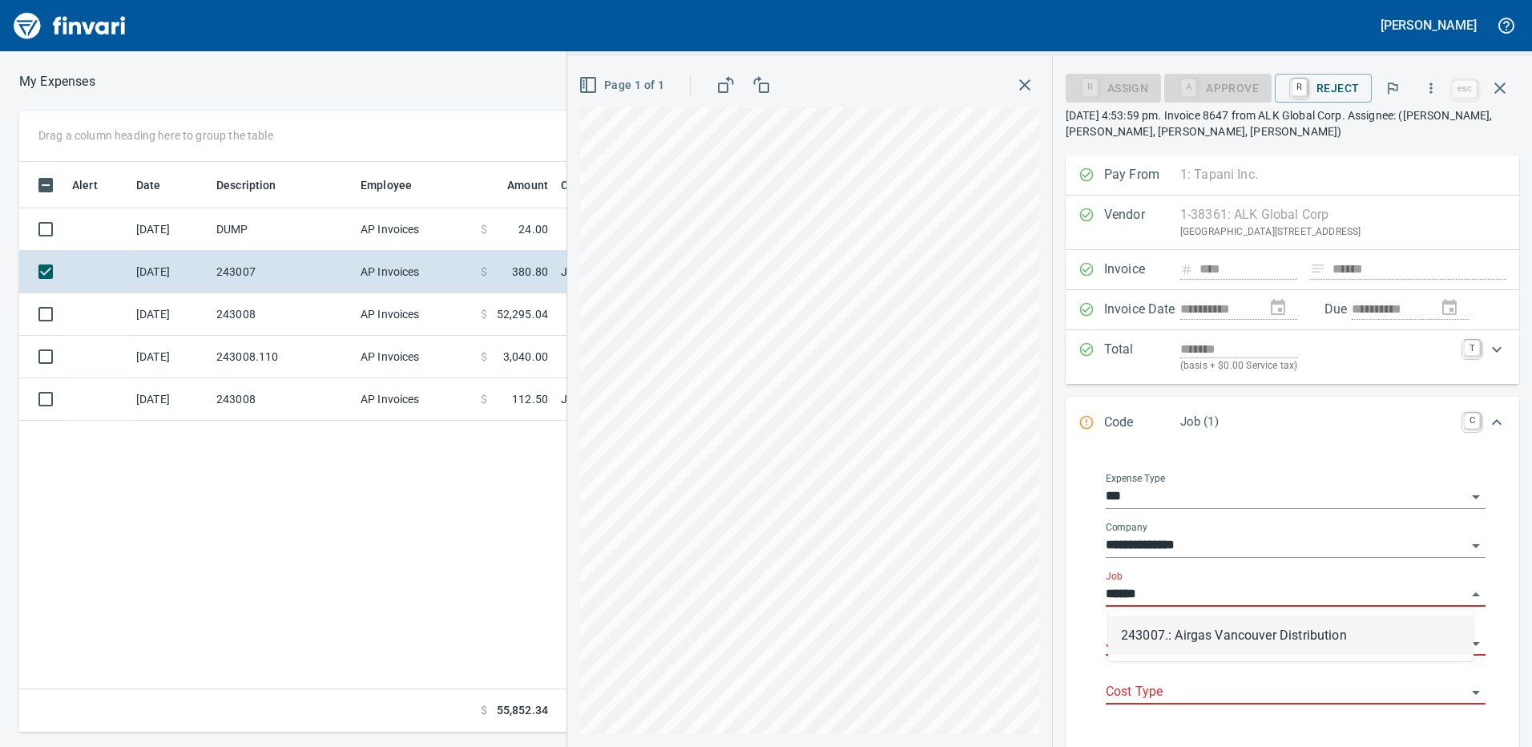
click at [1179, 636] on li "243007.: Airgas Vancouver Distribution" at bounding box center [1290, 635] width 365 height 38
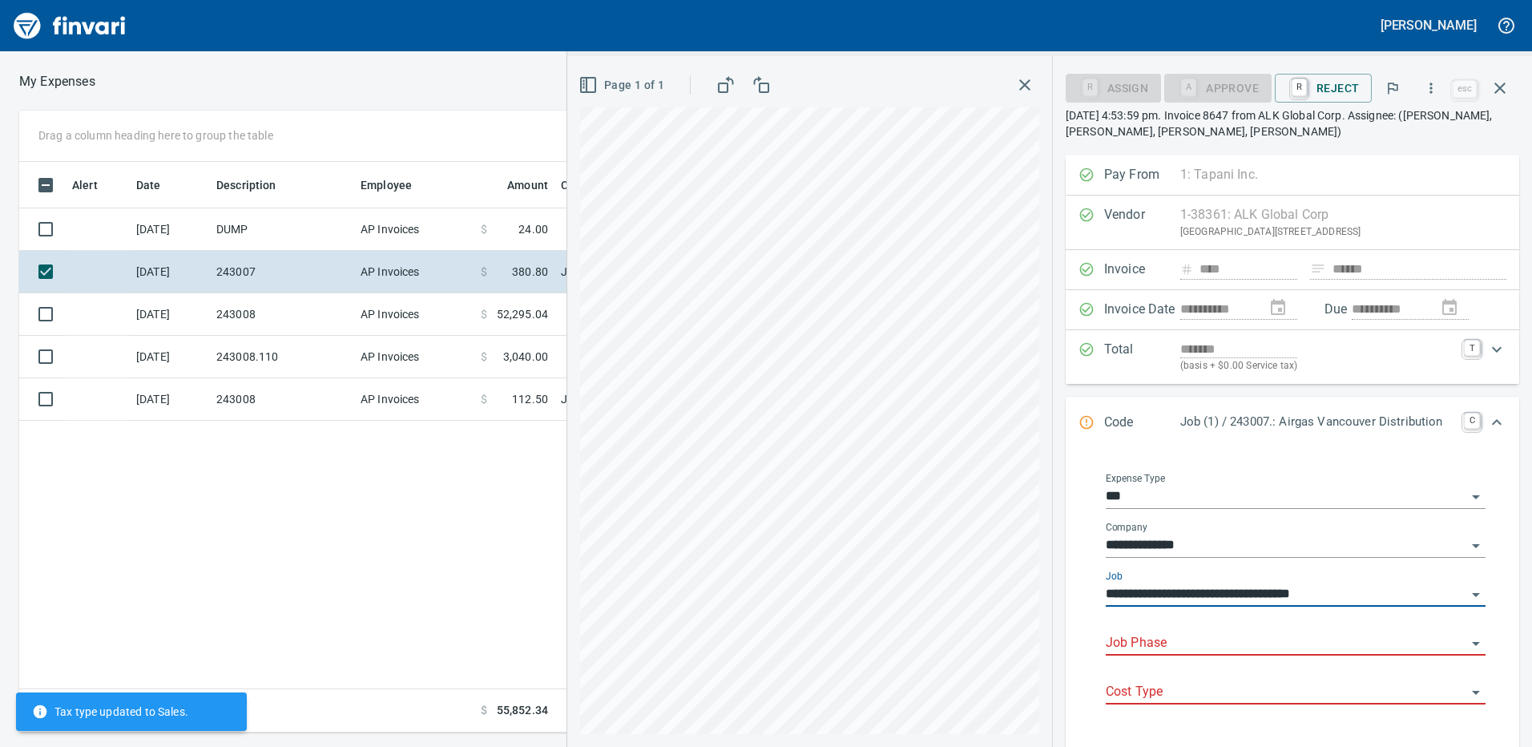
type input "**********"
click at [1140, 640] on input "Job Phase" at bounding box center [1285, 643] width 360 height 22
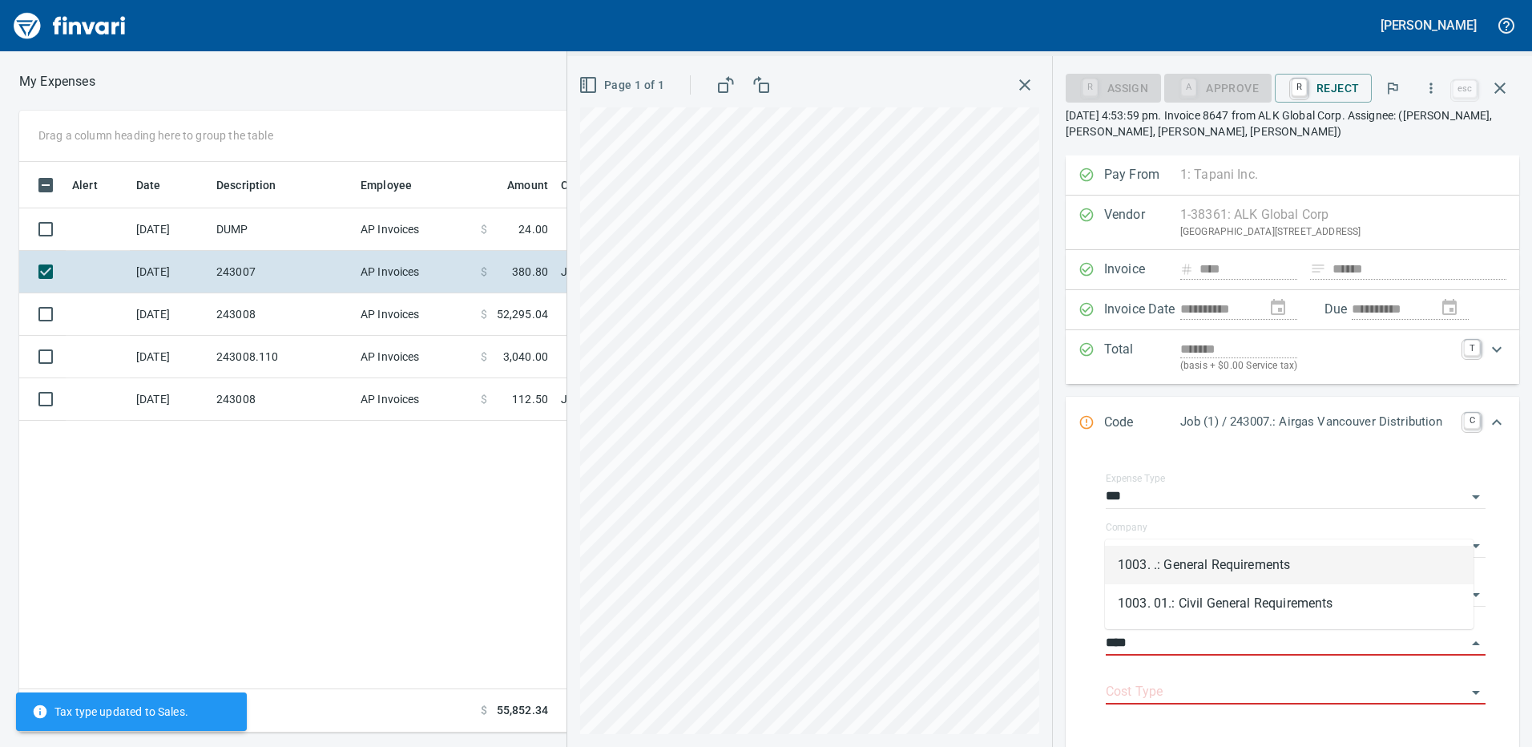
click at [1161, 568] on li "1003. .: General Requirements" at bounding box center [1289, 564] width 368 height 38
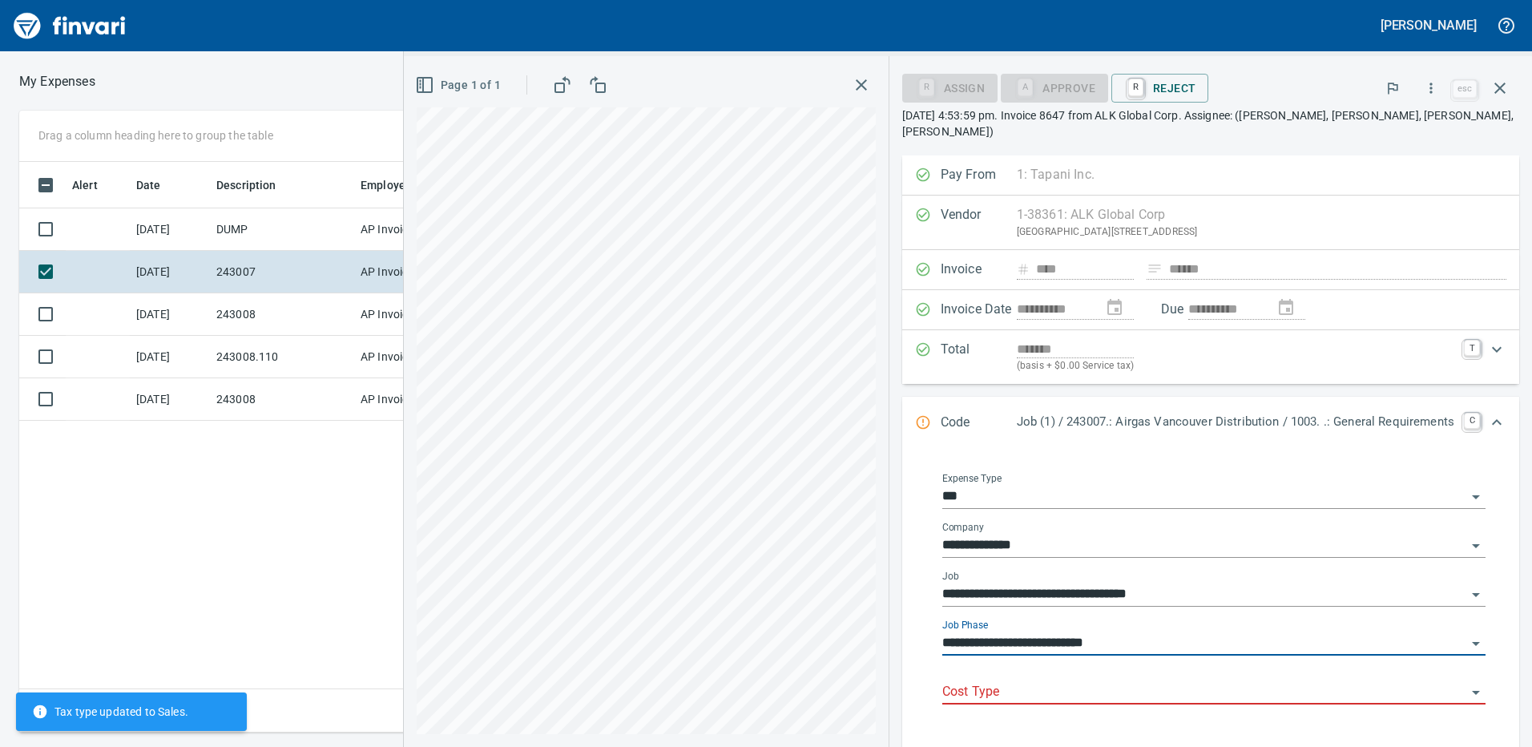
type input "**********"
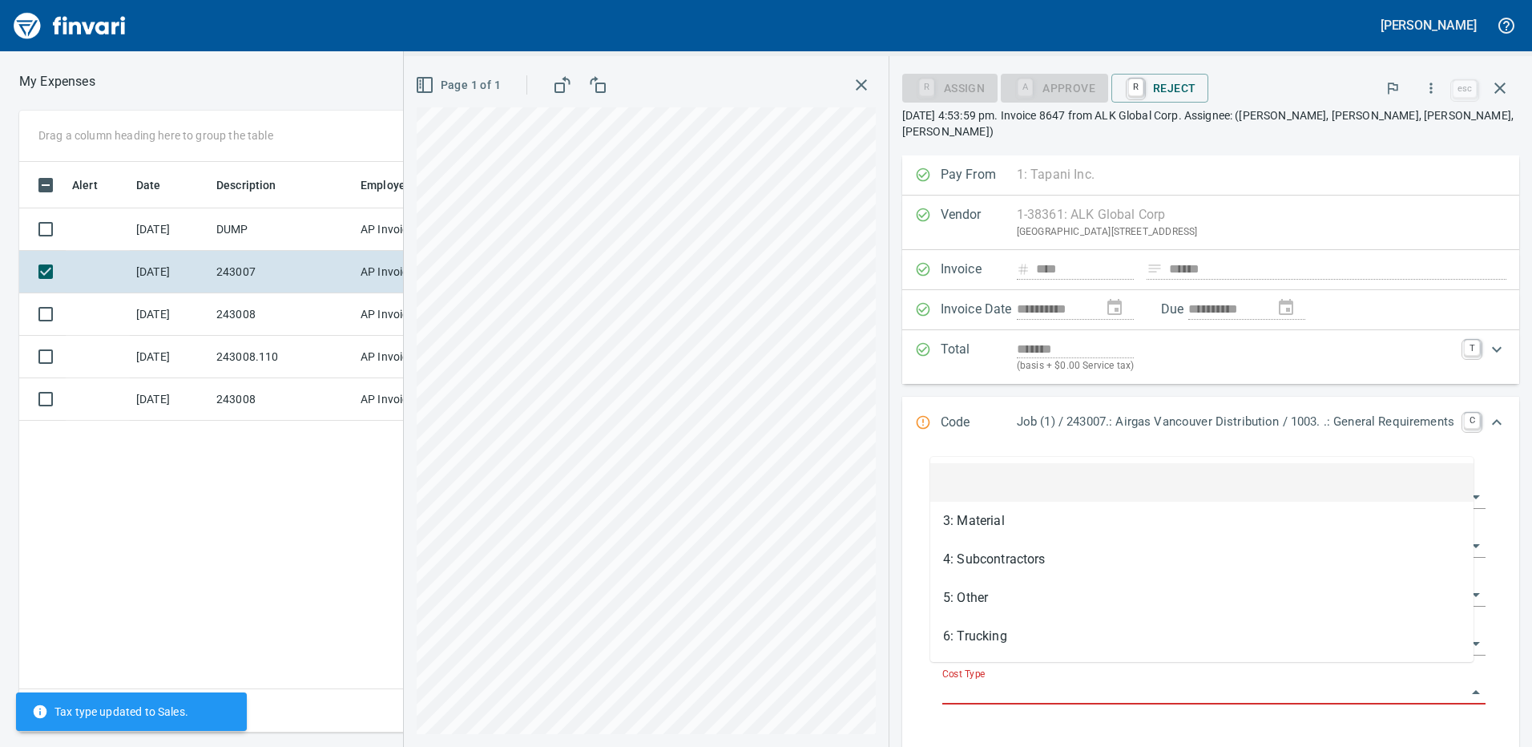
click at [1033, 681] on input "Cost Type" at bounding box center [1204, 692] width 524 height 22
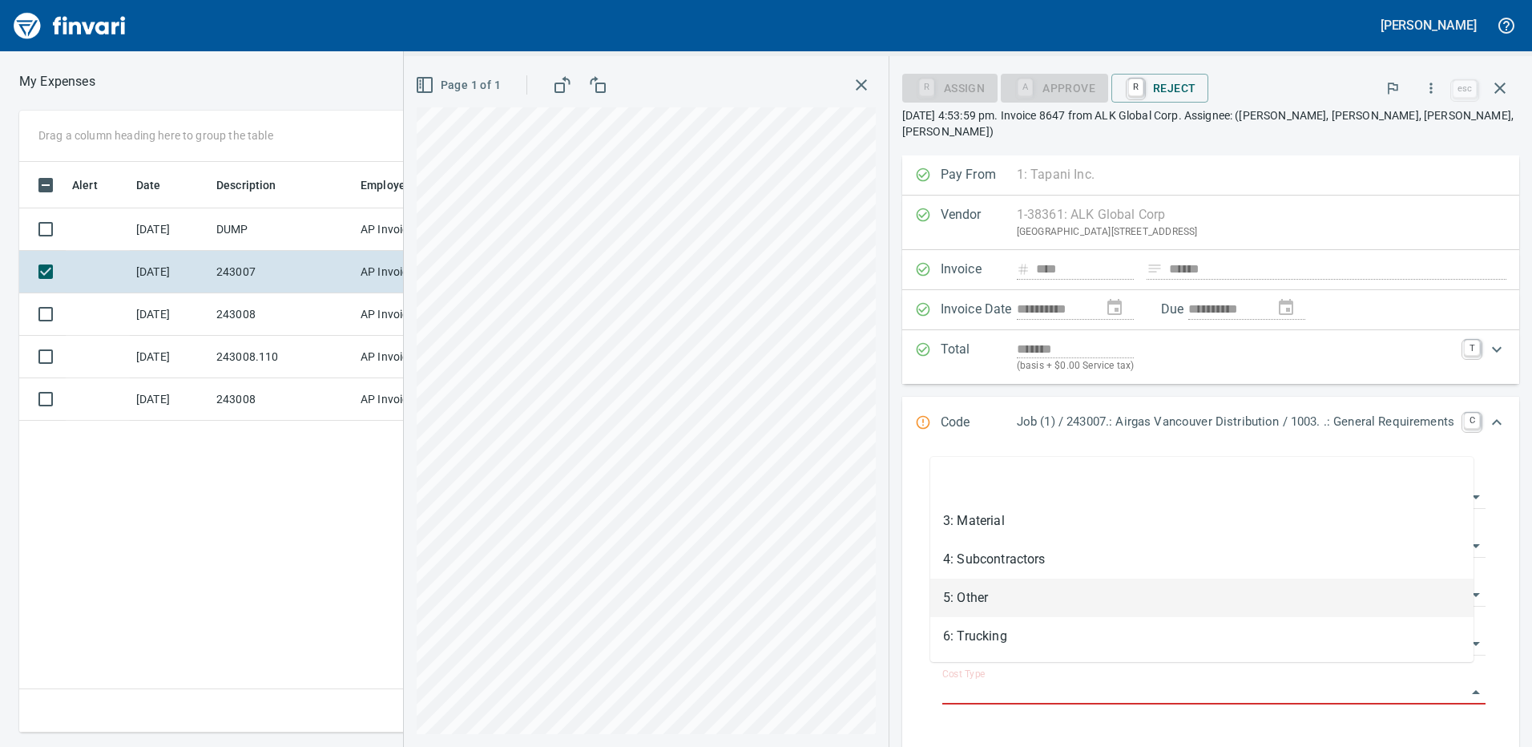
click at [978, 602] on li "5: Other" at bounding box center [1201, 597] width 543 height 38
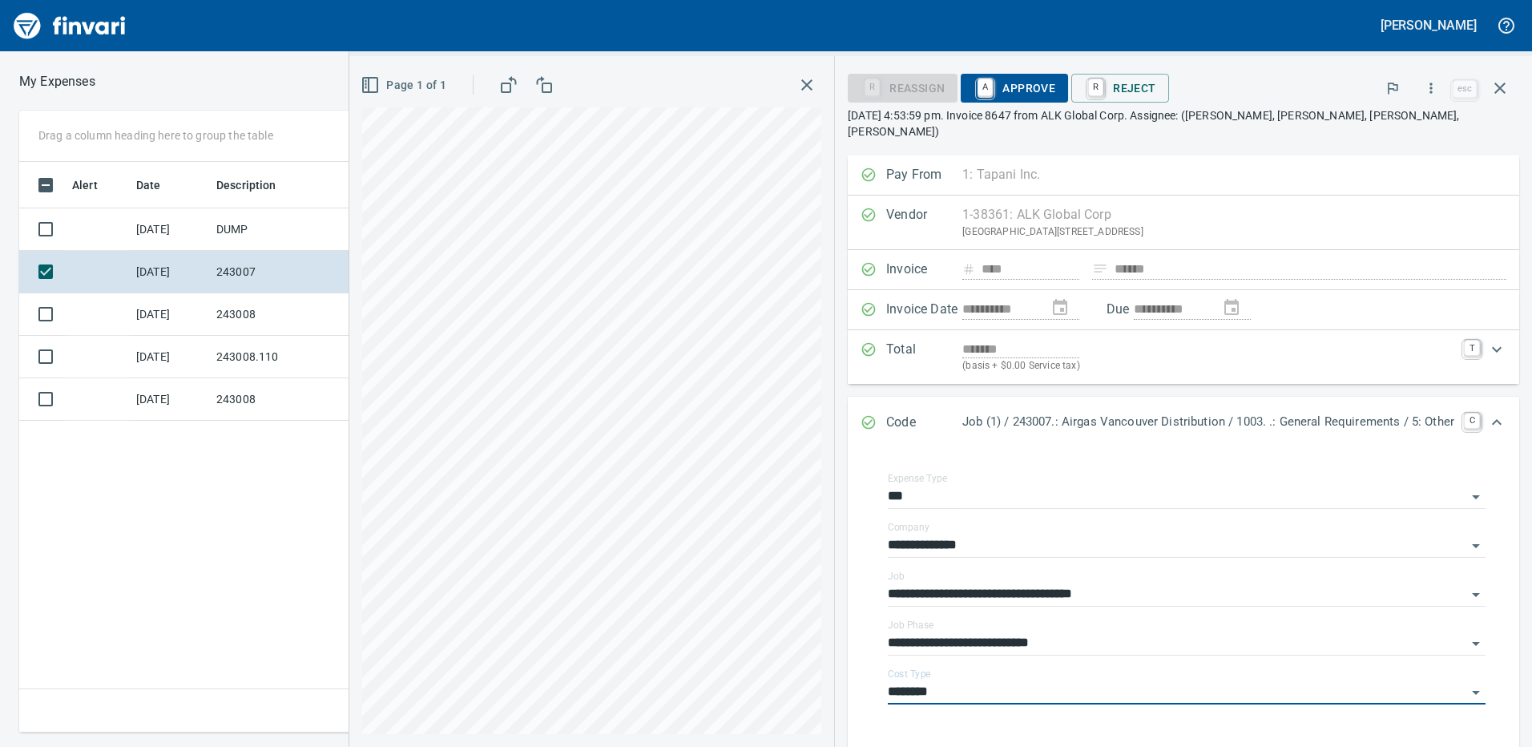
type input "********"
click at [992, 84] on span "A Approve" at bounding box center [1014, 87] width 82 height 27
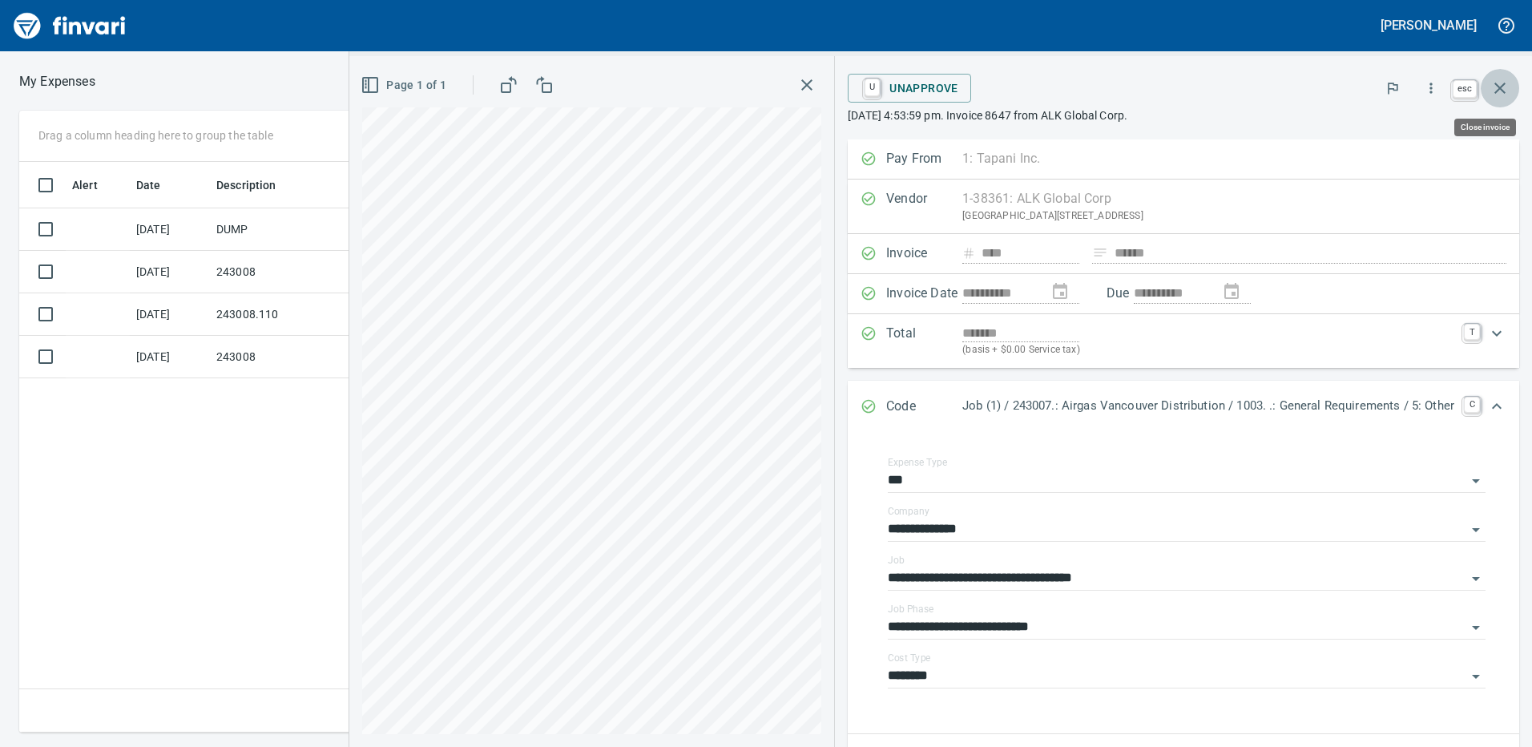
click at [1504, 99] on button "button" at bounding box center [1499, 88] width 38 height 38
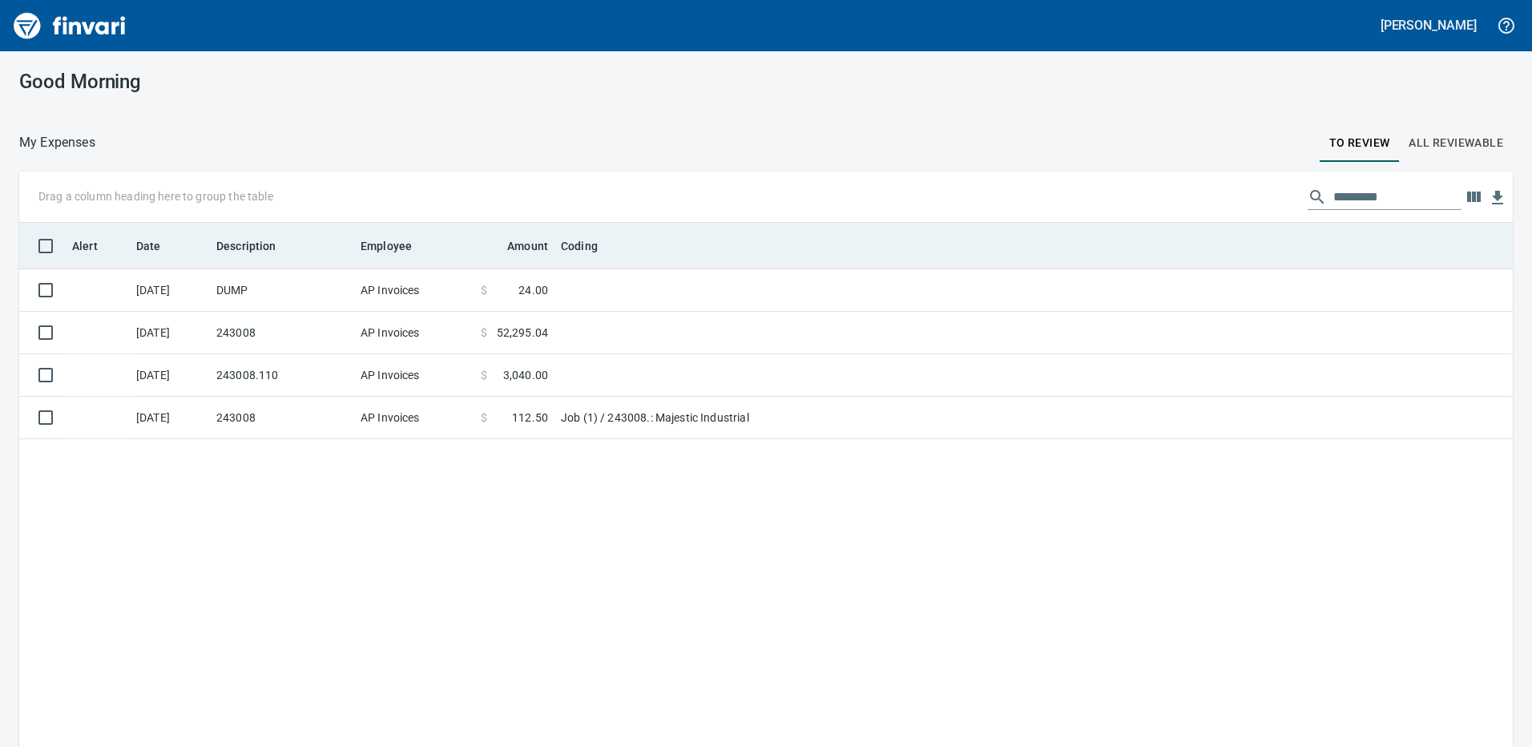
scroll to position [558, 1469]
